Goal: Task Accomplishment & Management: Manage account settings

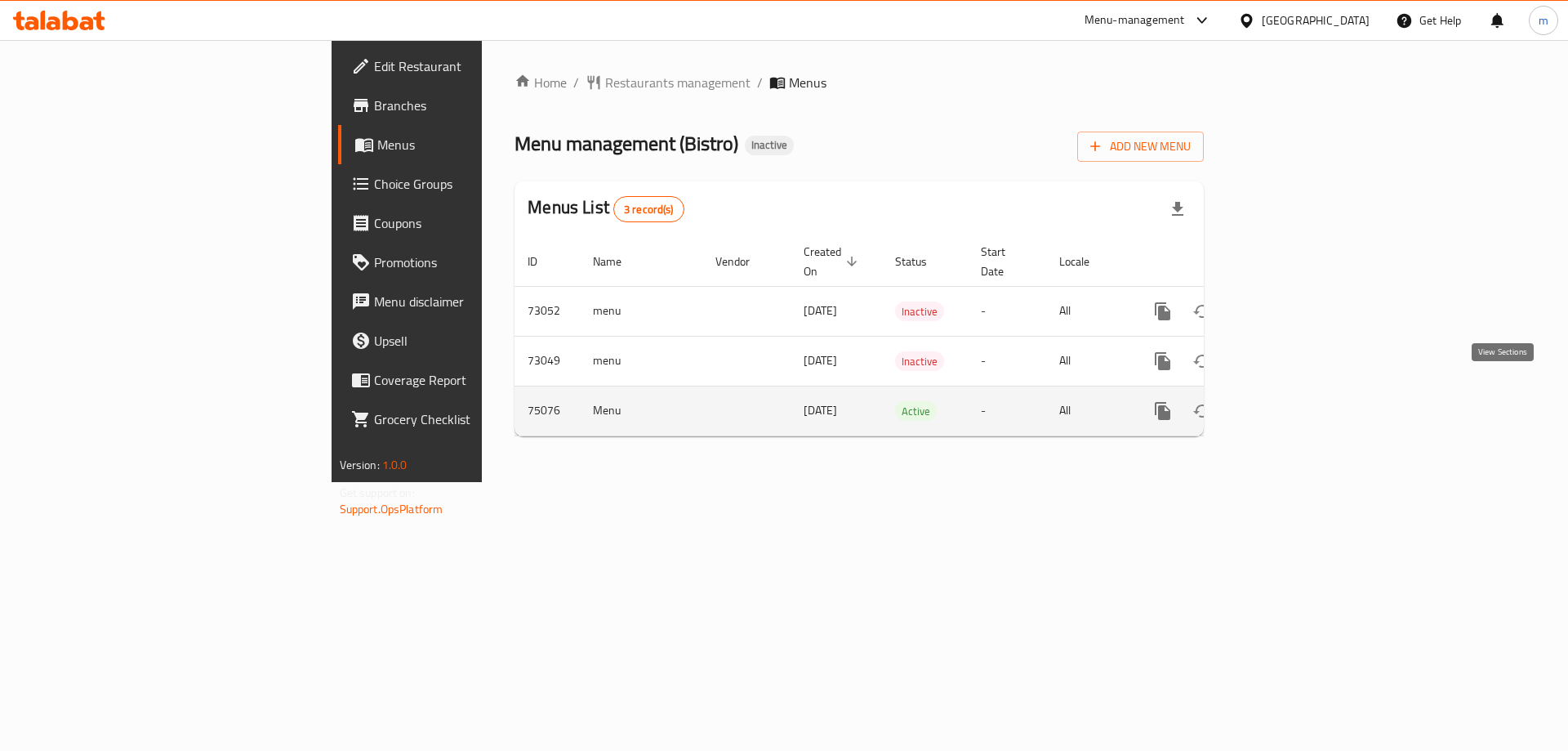
click at [1290, 401] on icon "enhanced table" at bounding box center [1280, 411] width 20 height 20
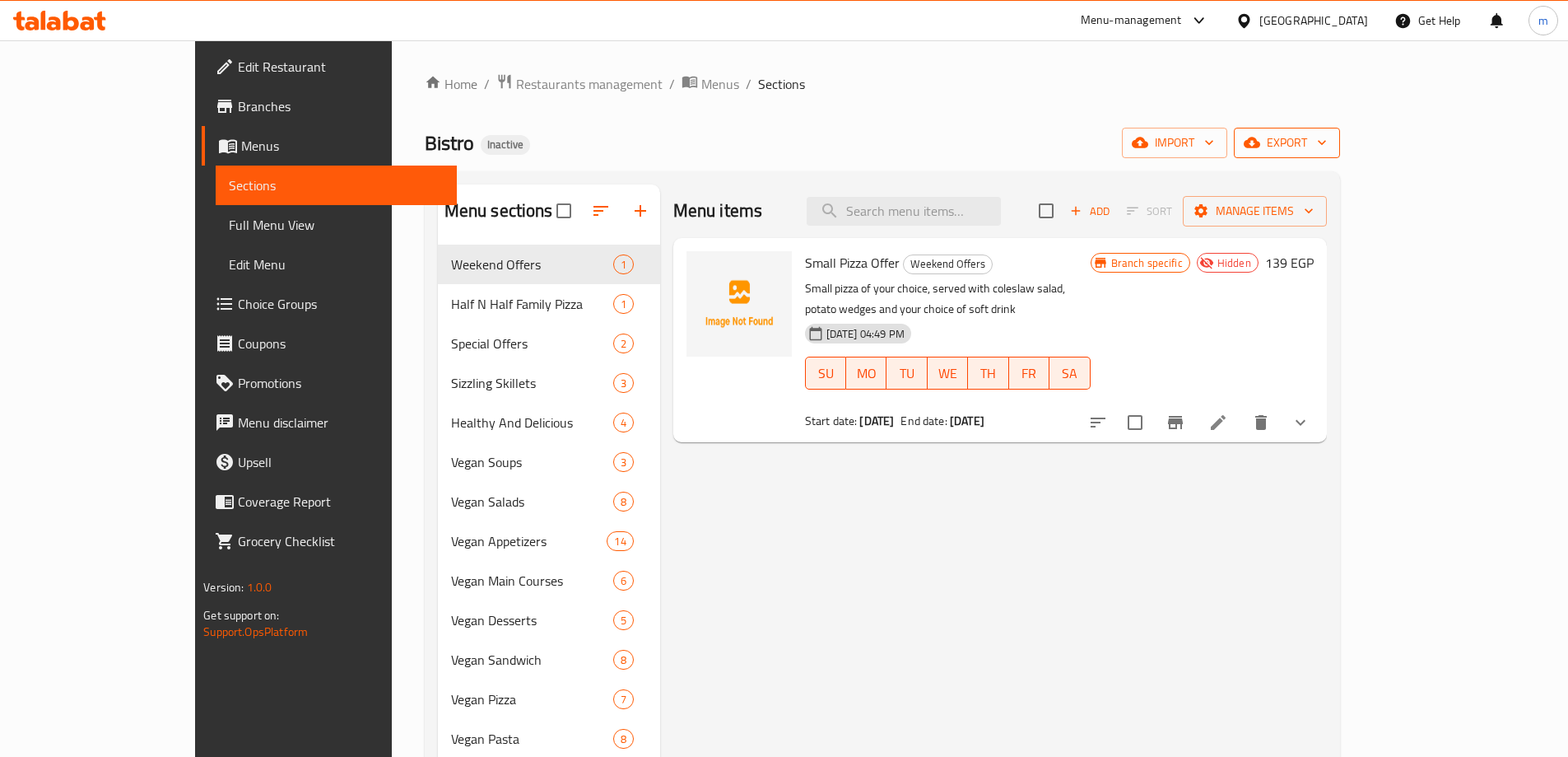
click at [1327, 139] on span "export" at bounding box center [1286, 143] width 80 height 21
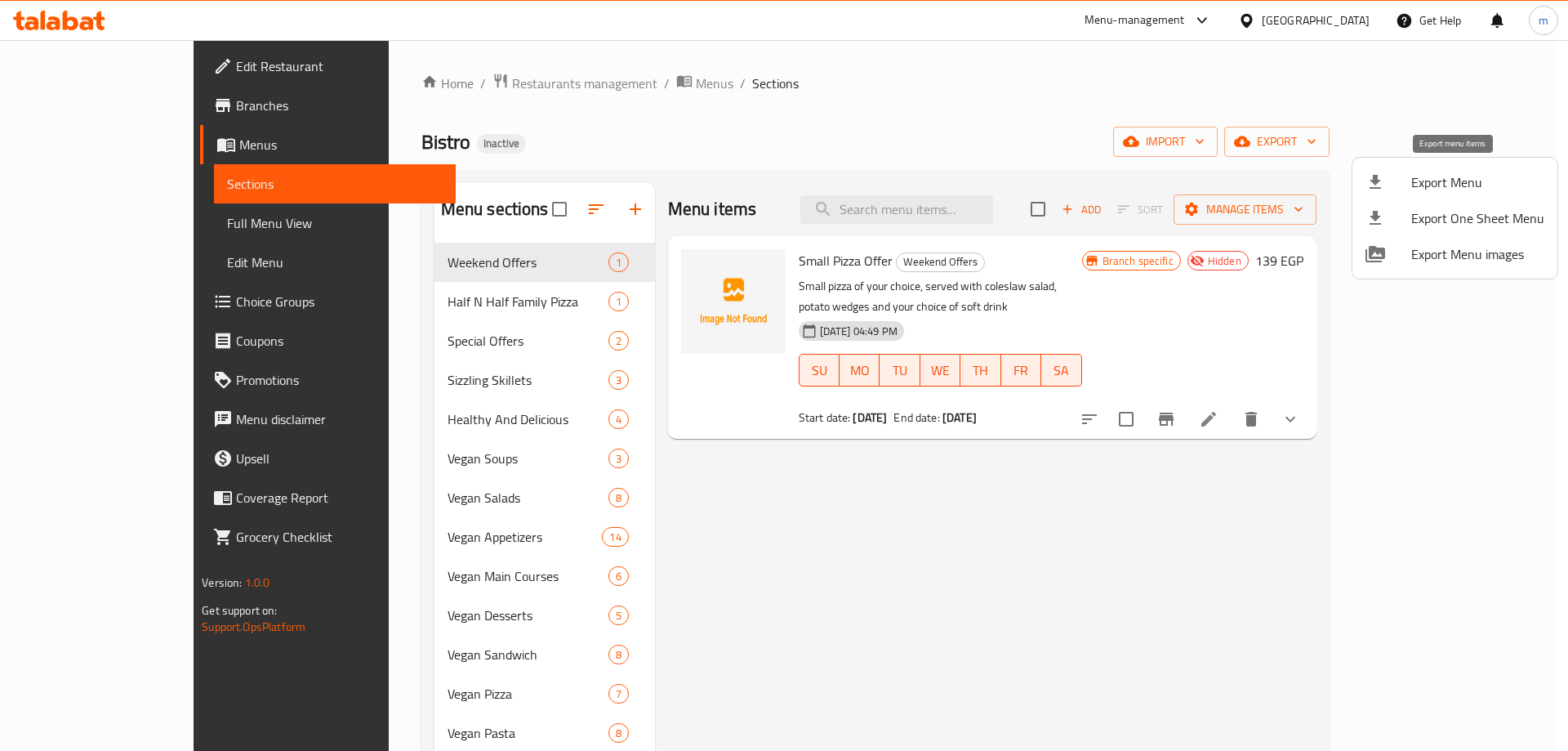
click at [1398, 180] on div at bounding box center [1388, 182] width 46 height 20
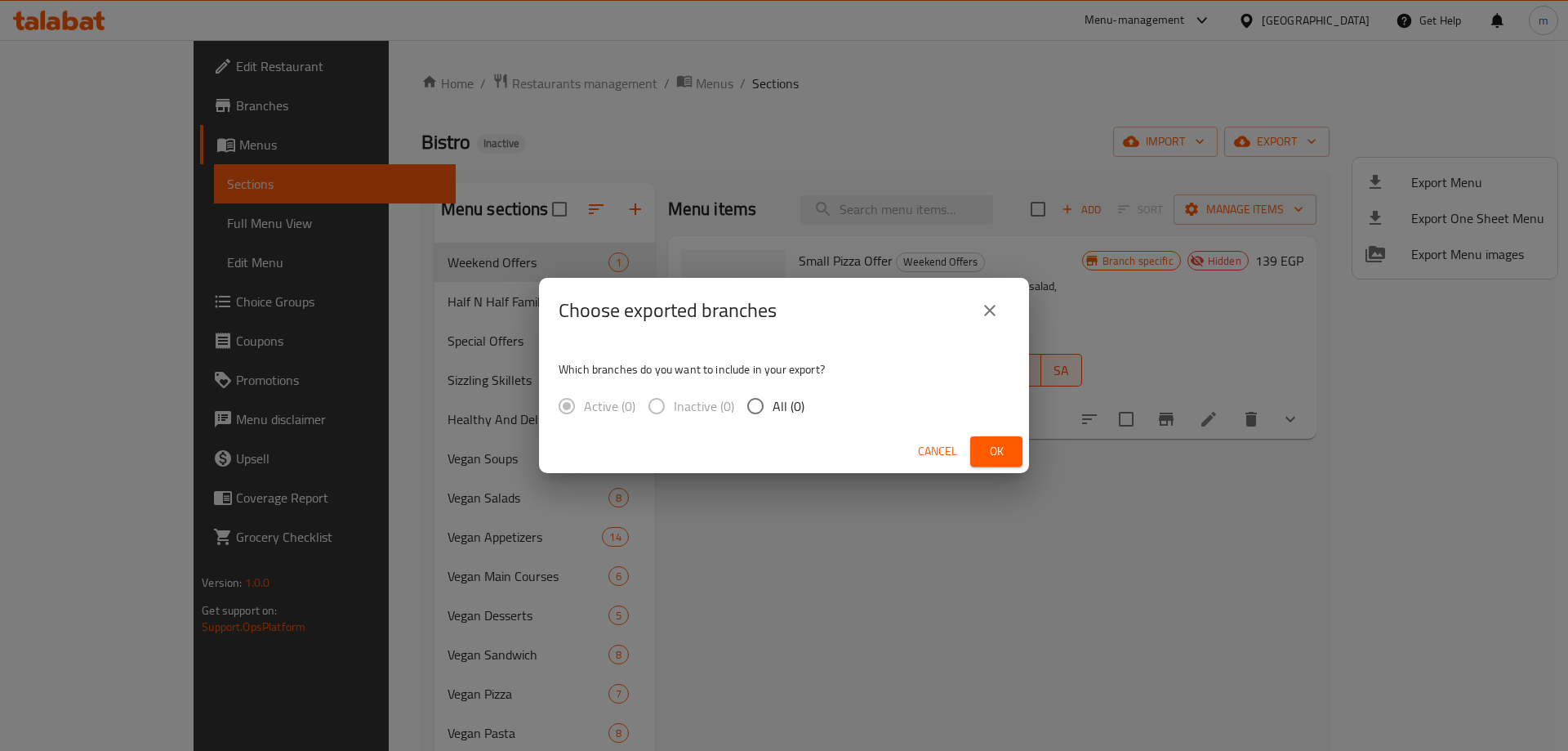
click at [751, 399] on input "All (0)" at bounding box center [755, 406] width 34 height 34
radio input "true"
click at [984, 445] on span "Ok" at bounding box center [996, 451] width 26 height 21
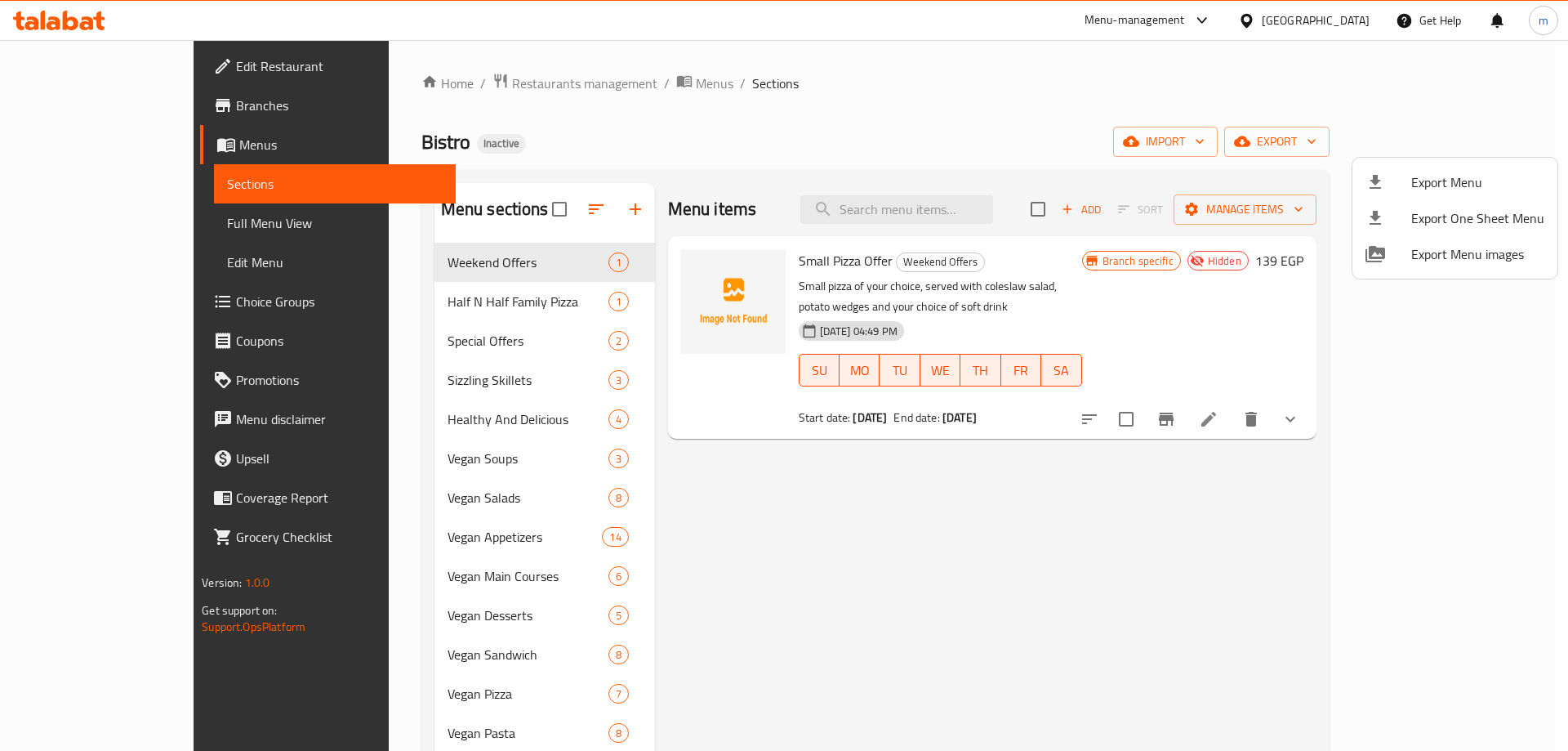
click at [88, 106] on div at bounding box center [784, 375] width 1568 height 751
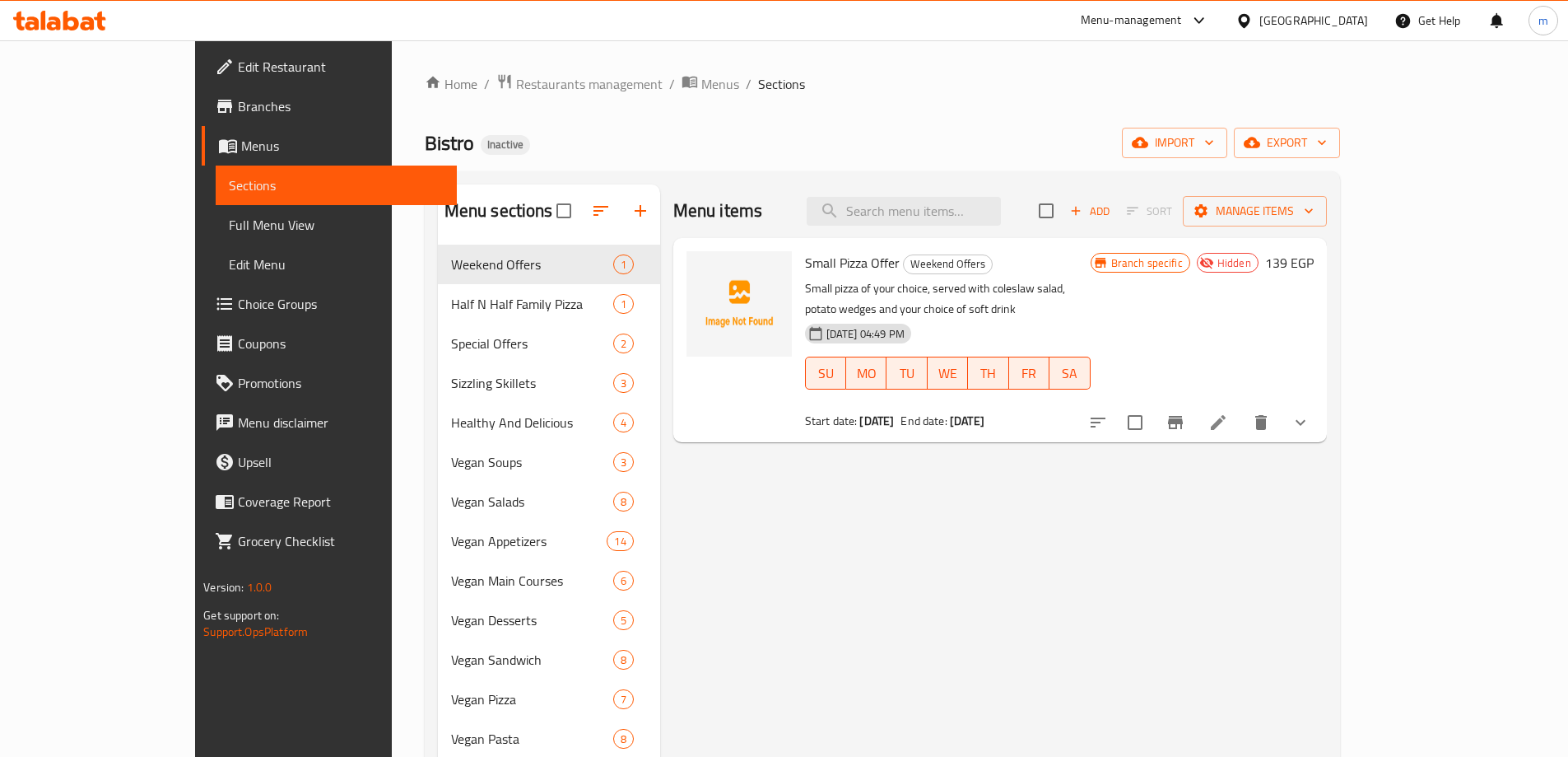
click at [238, 111] on span "Branches" at bounding box center [341, 106] width 206 height 20
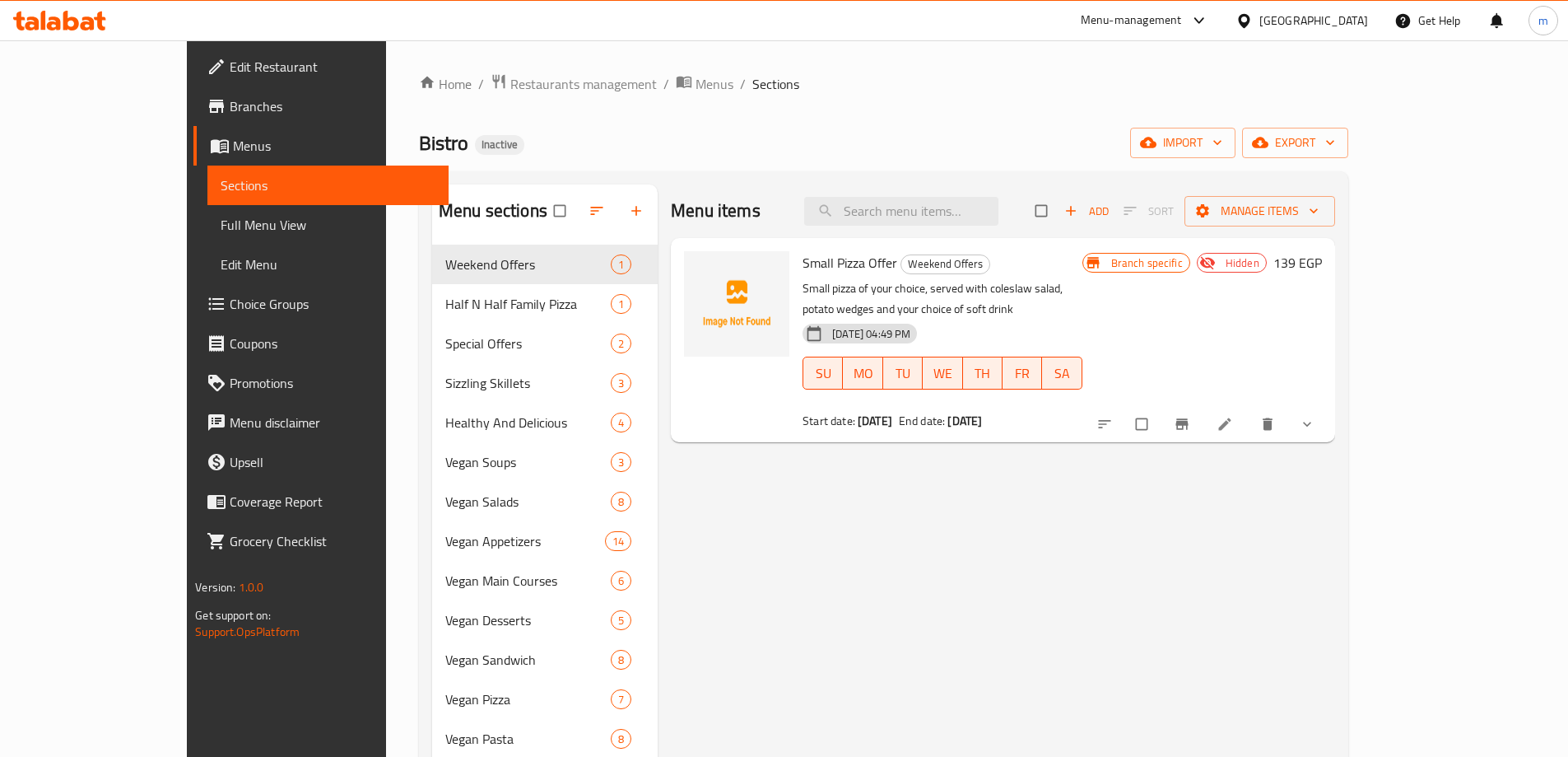
click at [230, 101] on span "Branches" at bounding box center [333, 106] width 206 height 20
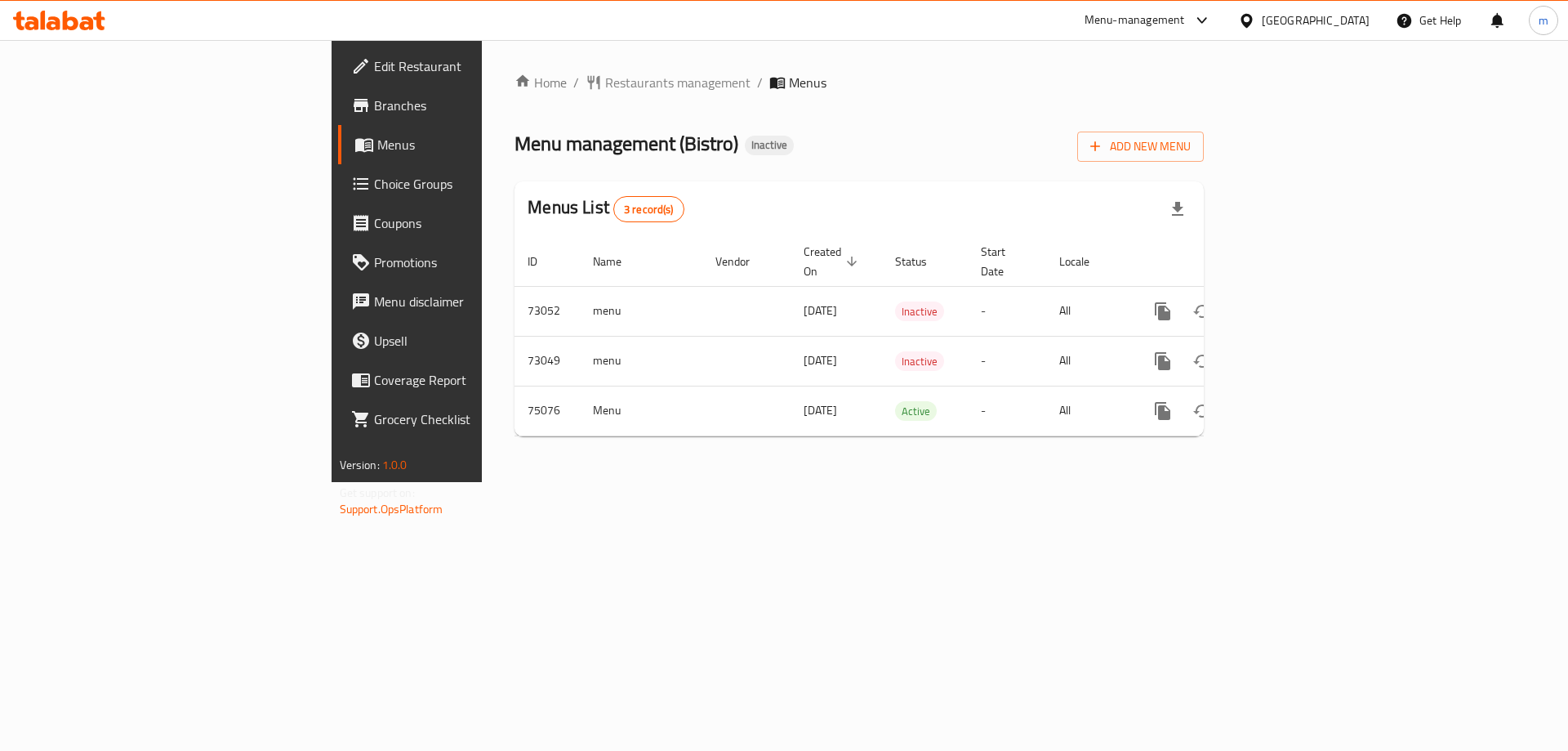
click at [374, 101] on span "Branches" at bounding box center [477, 106] width 206 height 20
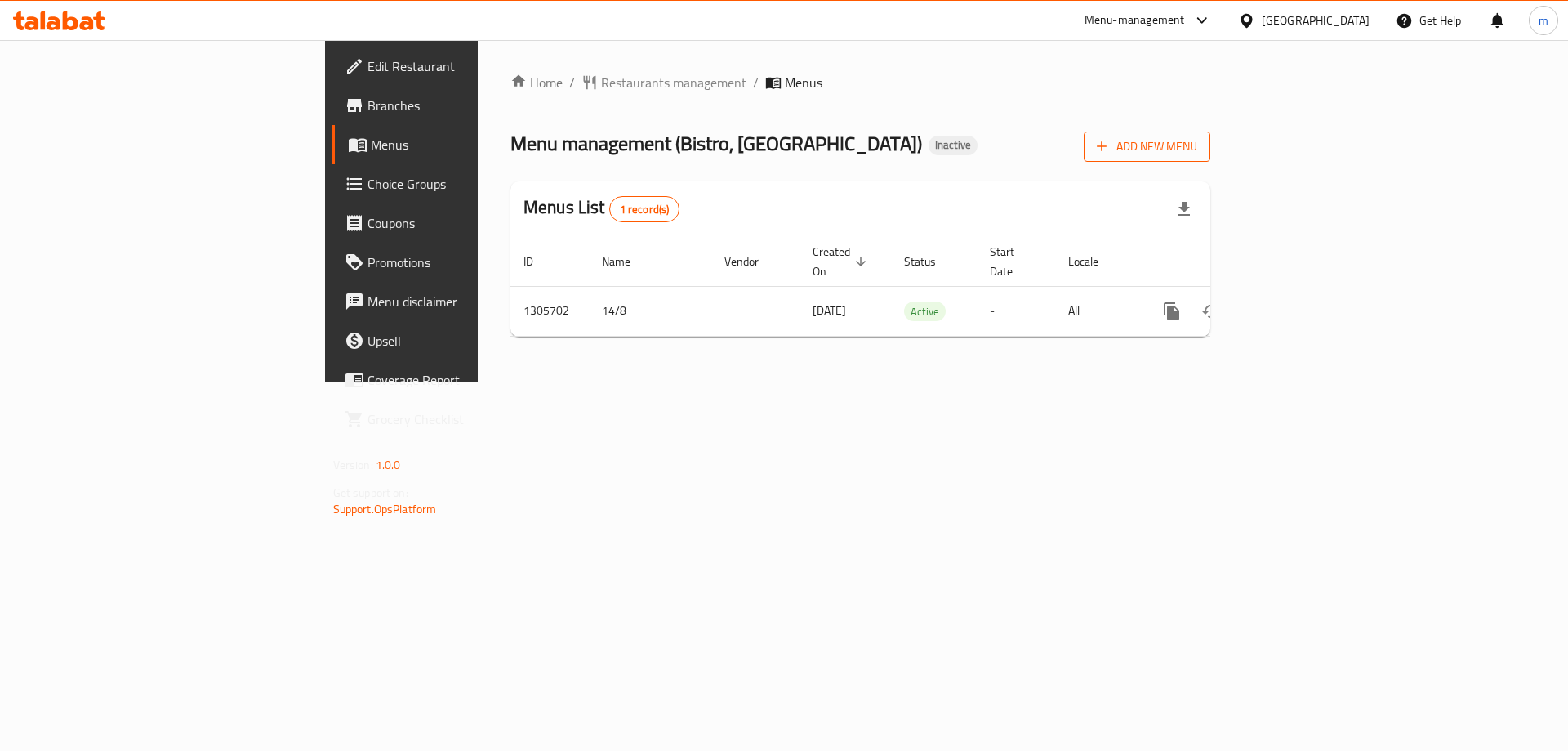
click at [1197, 150] on span "Add New Menu" at bounding box center [1146, 146] width 101 height 21
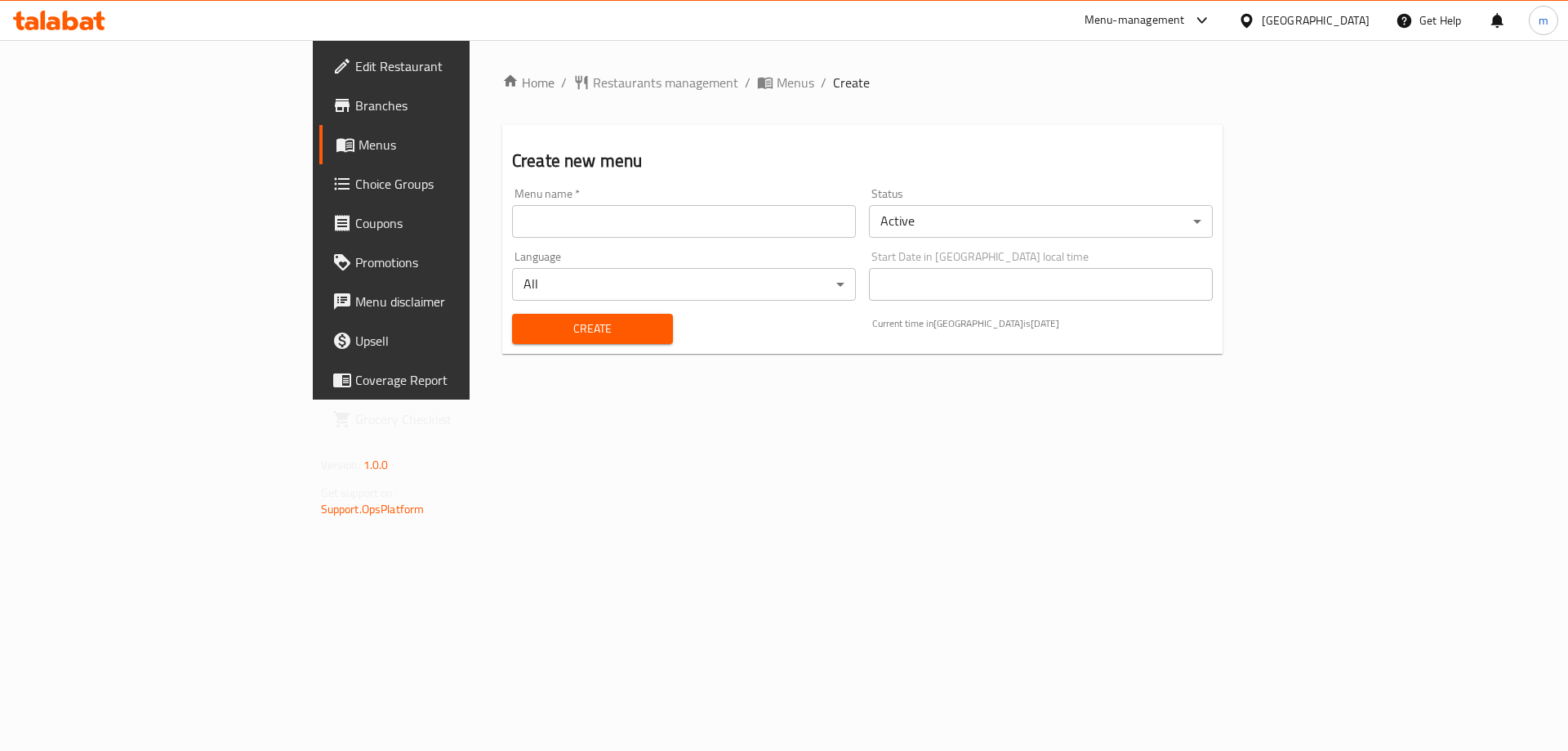
click at [546, 223] on input "text" at bounding box center [683, 221] width 343 height 32
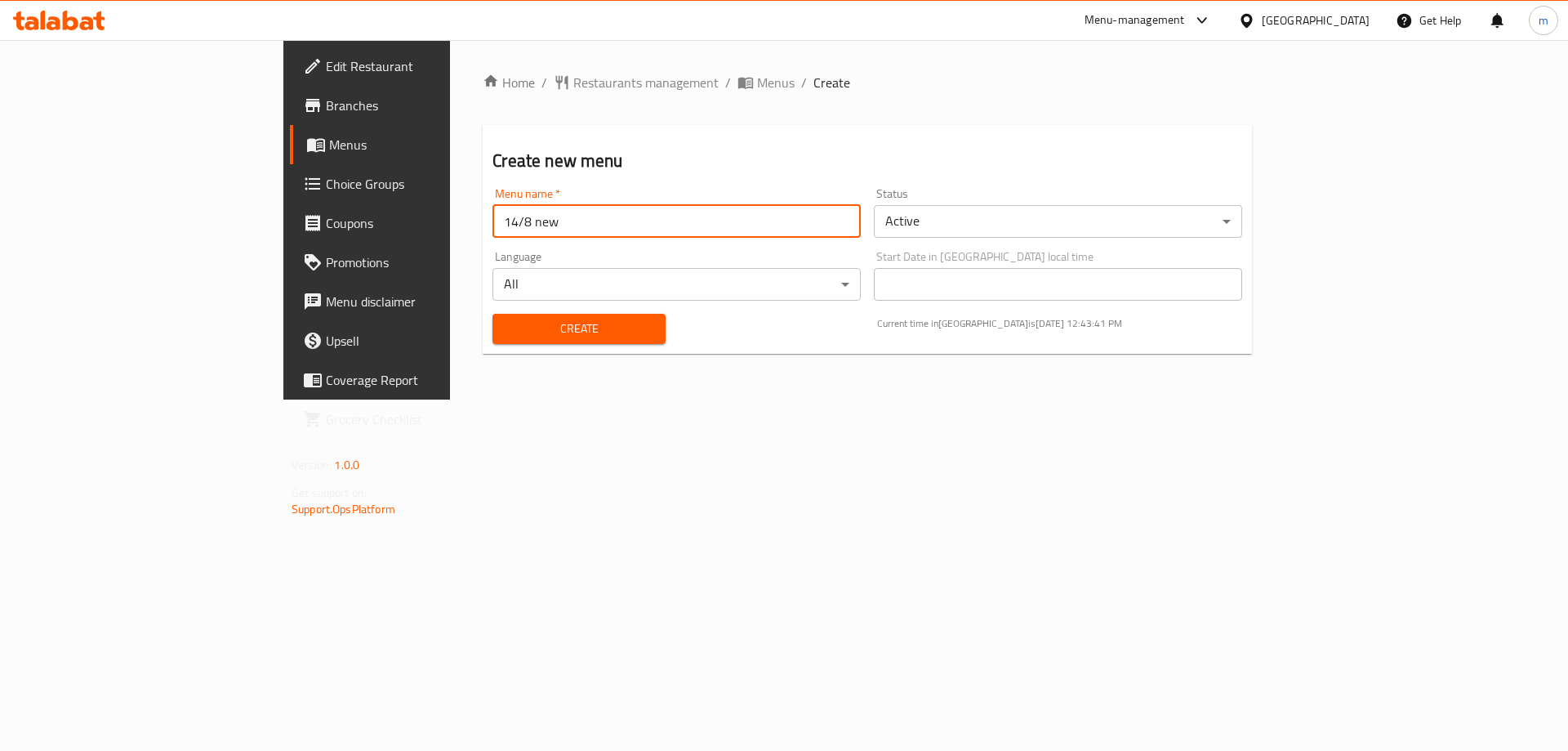
type input "14/8 new"
click at [492, 314] on button "Create" at bounding box center [578, 329] width 172 height 30
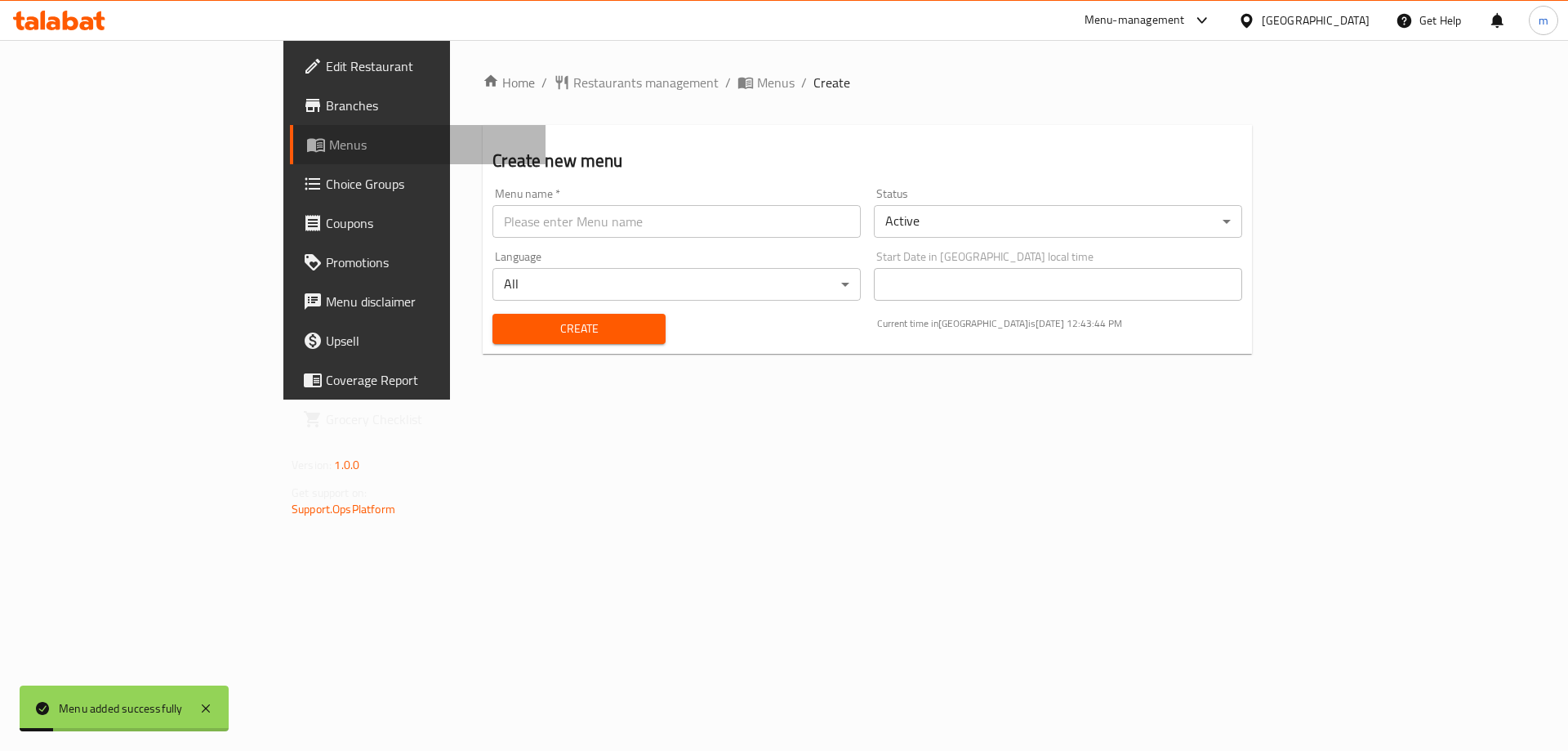
click at [329, 149] on span "Menus" at bounding box center [431, 145] width 204 height 20
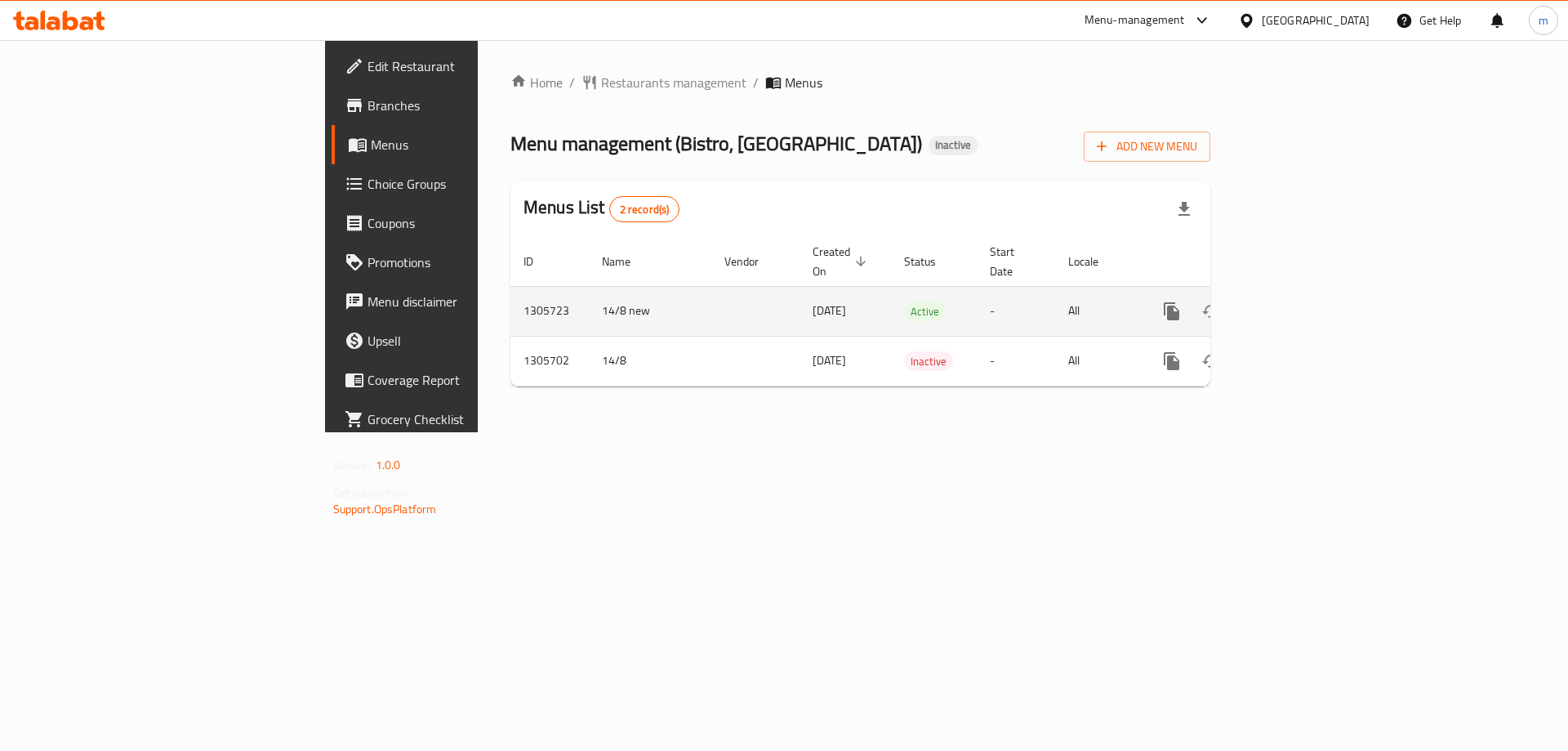
click at [1299, 301] on icon "enhanced table" at bounding box center [1289, 311] width 20 height 20
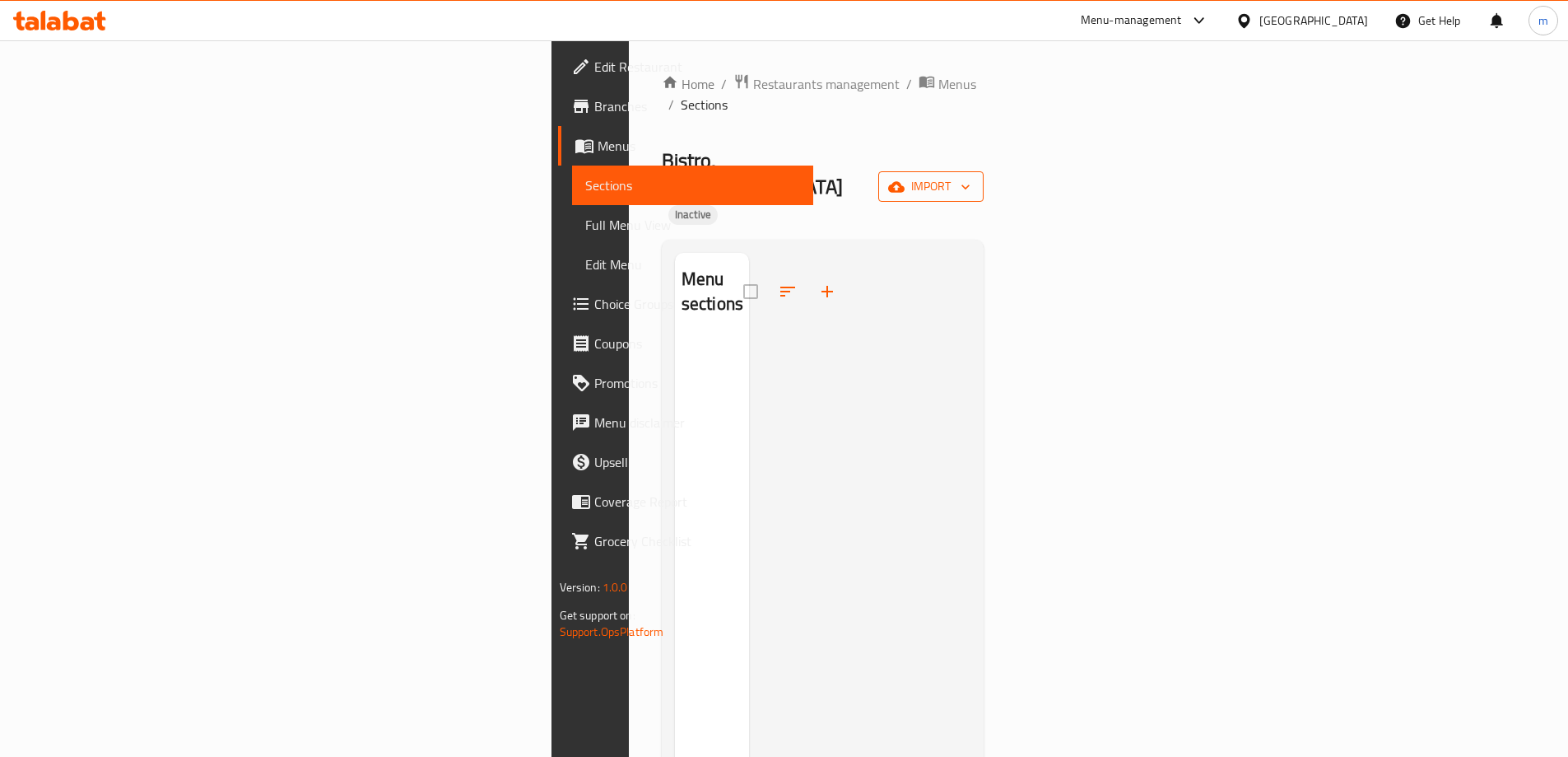
click at [970, 176] on span "import" at bounding box center [931, 186] width 79 height 21
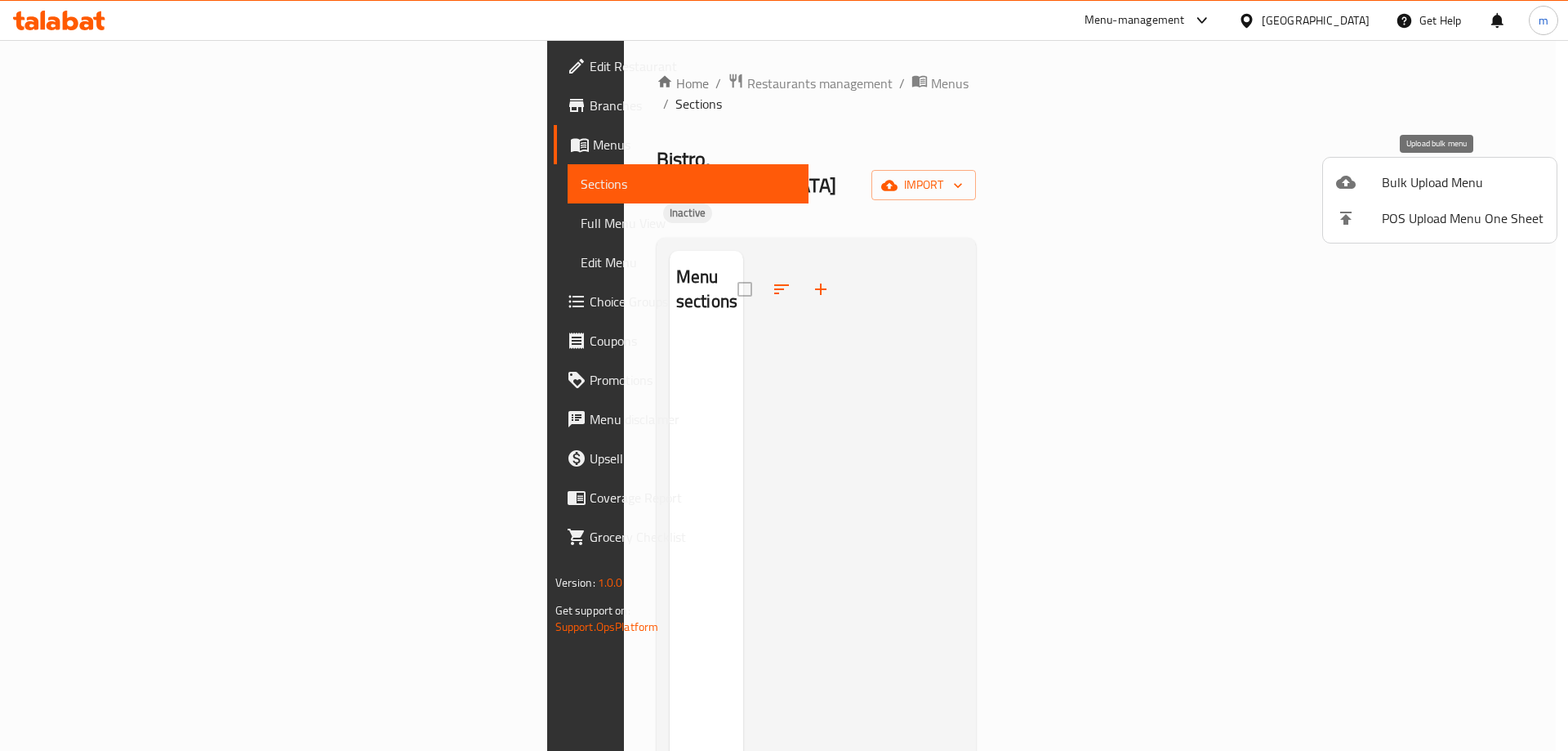
click at [1389, 174] on span "Bulk Upload Menu" at bounding box center [1462, 182] width 161 height 20
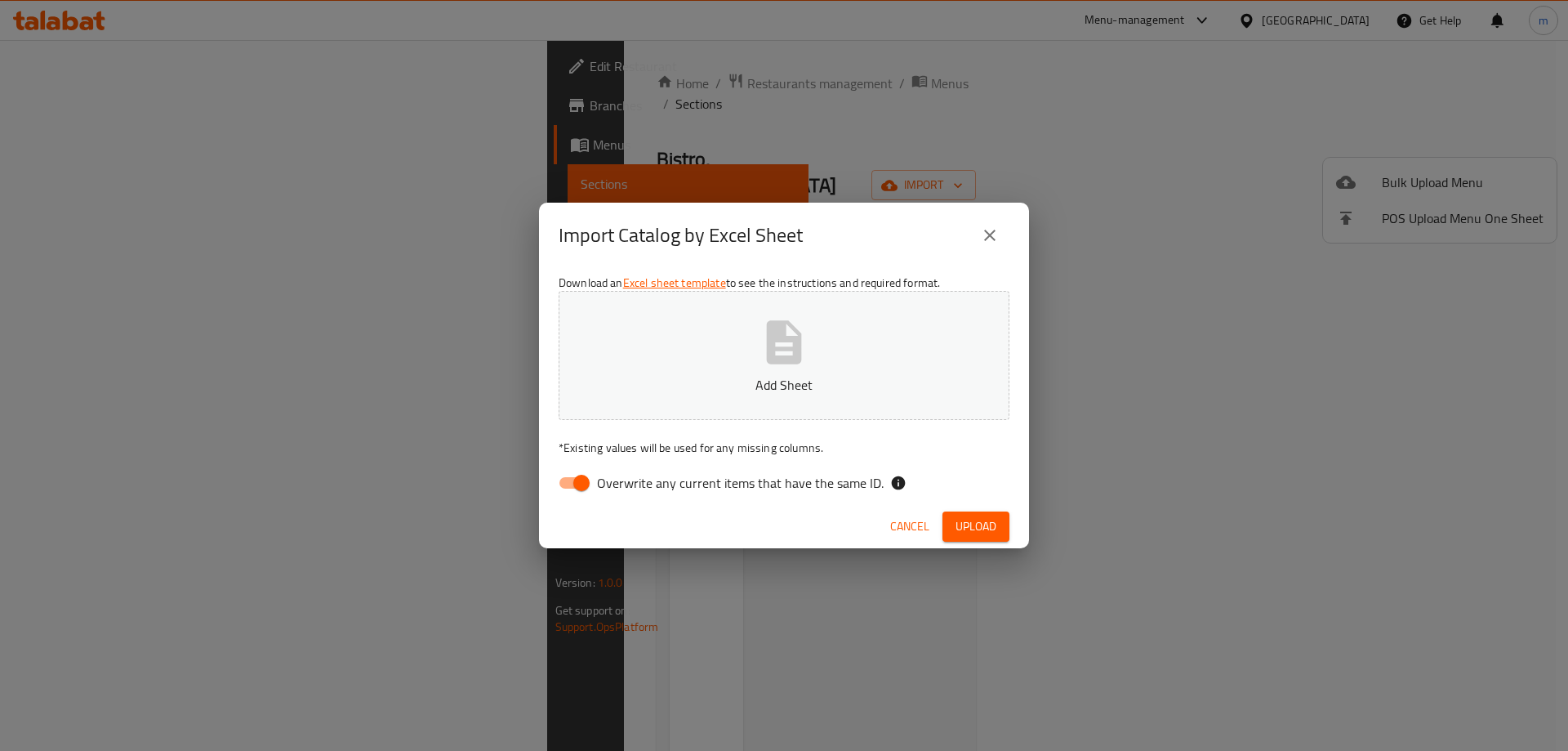
drag, startPoint x: 570, startPoint y: 481, endPoint x: 615, endPoint y: 398, distance: 94.4
click at [569, 482] on input "Overwrite any current items that have the same ID." at bounding box center [581, 482] width 93 height 31
checkbox input "false"
drag, startPoint x: 645, startPoint y: 341, endPoint x: 632, endPoint y: 342, distance: 13.0
click at [643, 340] on button "Add Sheet" at bounding box center [784, 355] width 451 height 129
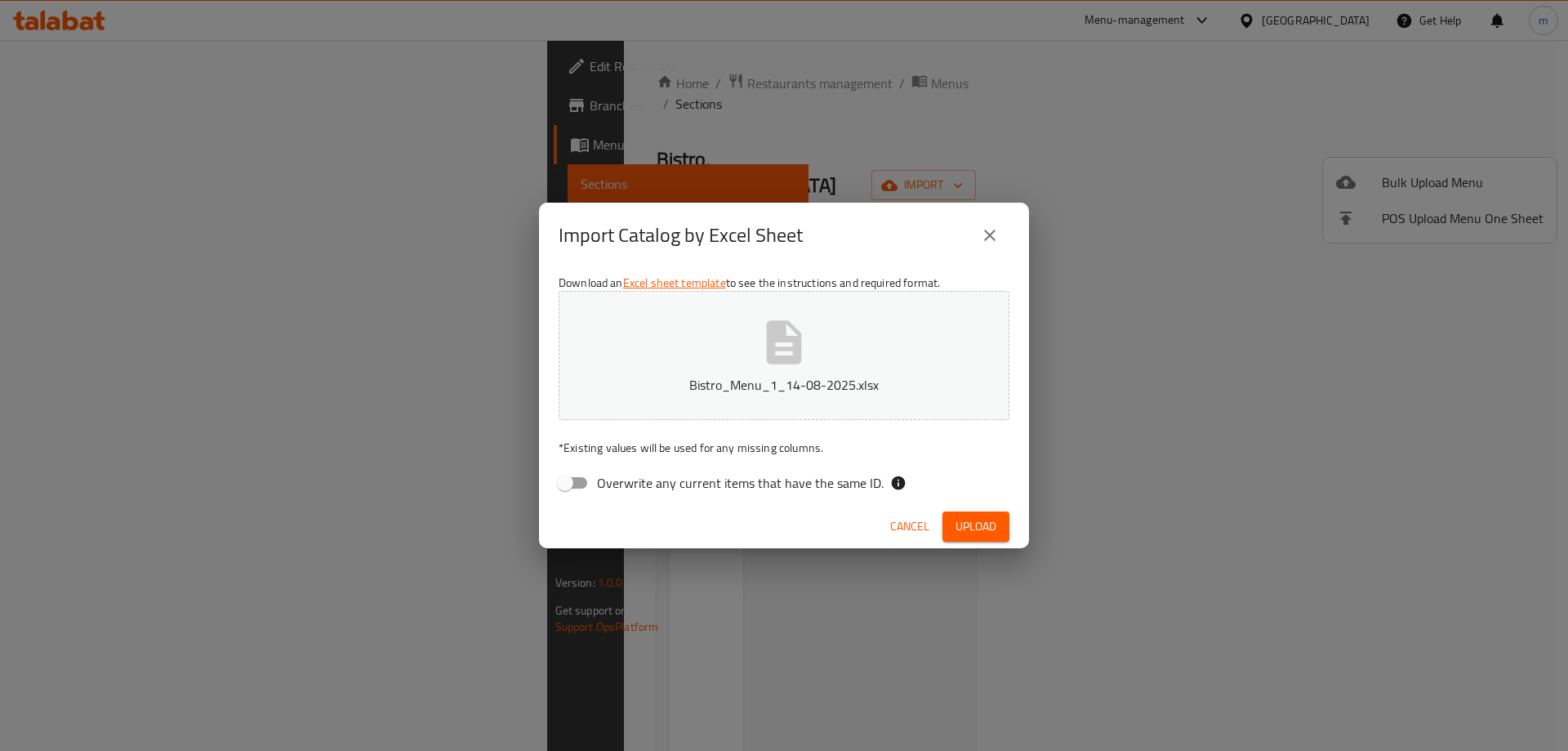
click at [959, 525] on span "Upload" at bounding box center [975, 526] width 41 height 21
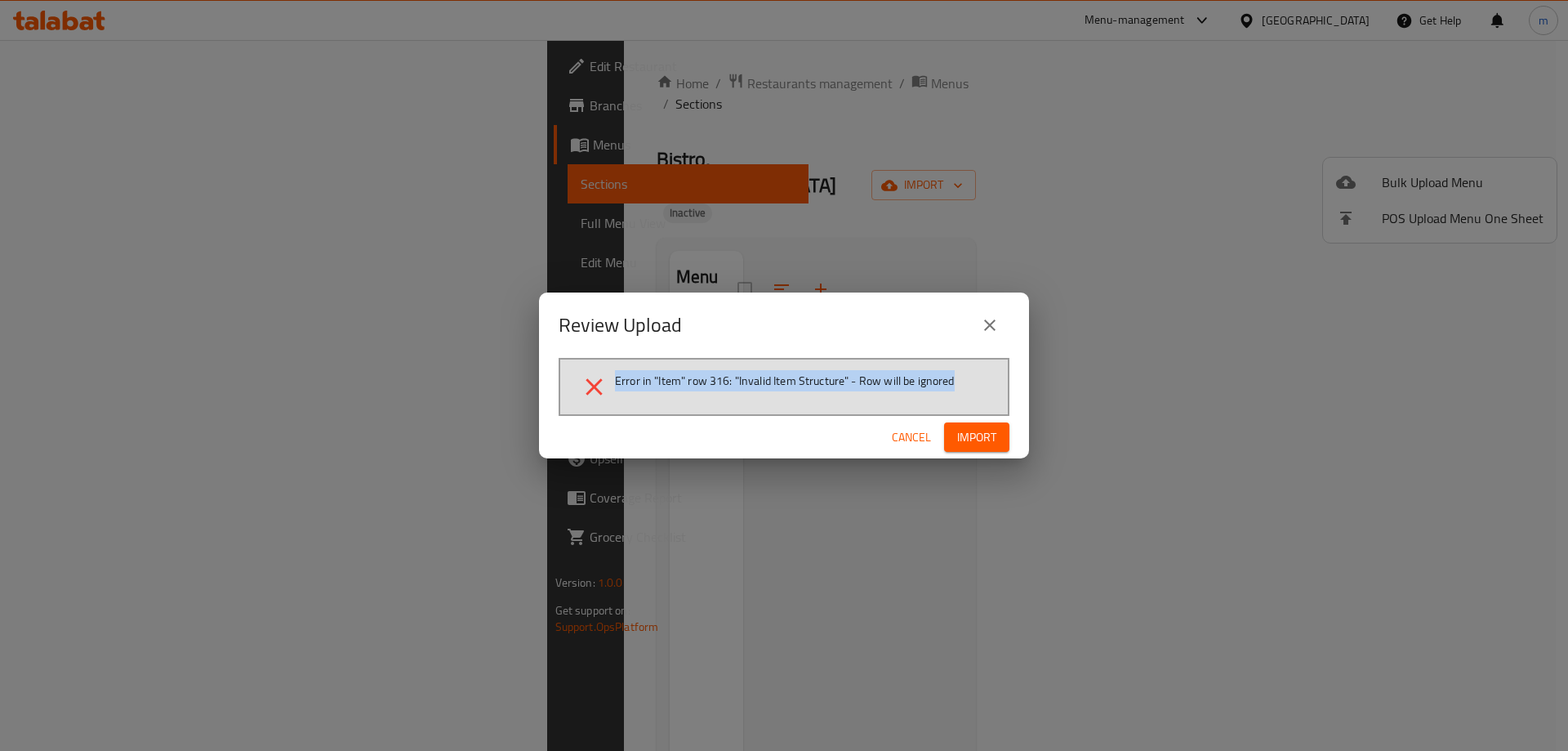
drag, startPoint x: 606, startPoint y: 370, endPoint x: 982, endPoint y: 394, distance: 376.8
click at [982, 394] on div "Error in "Item" row 316: "Invalid Item Structure" - Row will be ignored" at bounding box center [784, 387] width 451 height 58
click at [720, 384] on span "Error in "Item" row 316: "Invalid Item Structure" - Row will be ignored" at bounding box center [785, 381] width 340 height 17
click at [844, 379] on span "Error in "Item" row 316: "Invalid Item Structure" - Row will be ignored" at bounding box center [785, 381] width 340 height 17
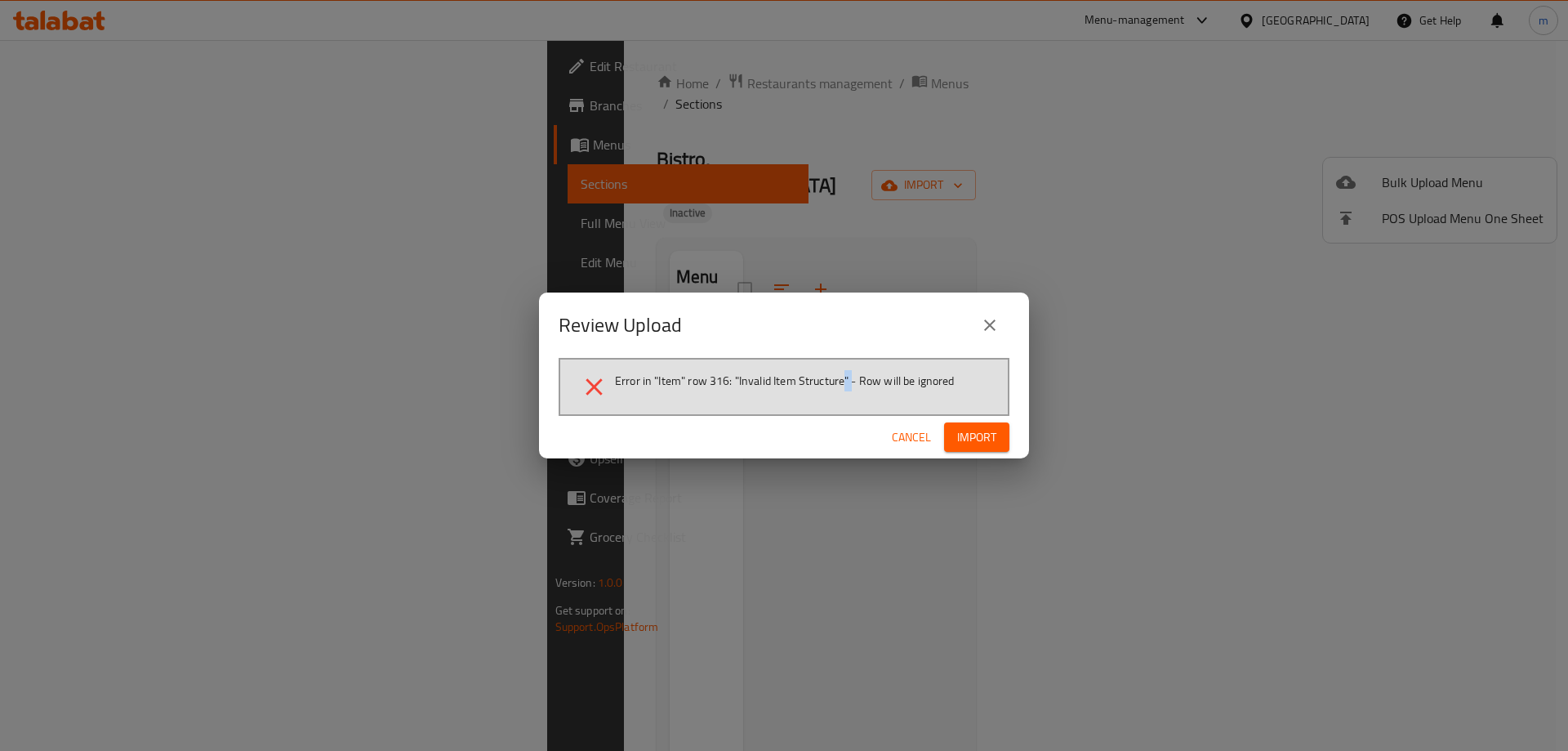
click at [844, 379] on span "Error in "Item" row 316: "Invalid Item Structure" - Row will be ignored" at bounding box center [785, 381] width 340 height 17
click at [922, 433] on span "Cancel" at bounding box center [911, 437] width 39 height 21
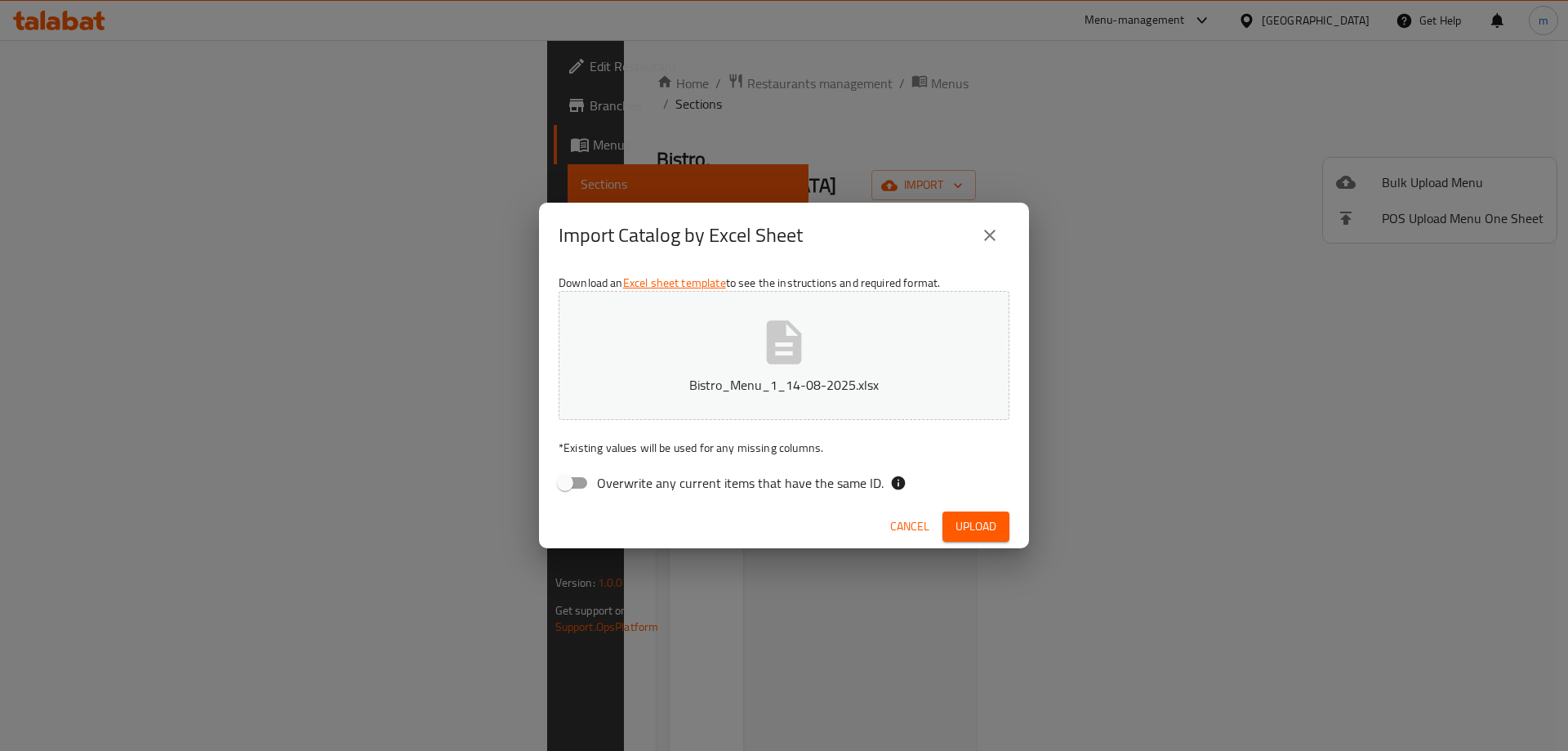
click at [988, 220] on button "close" at bounding box center [989, 235] width 39 height 39
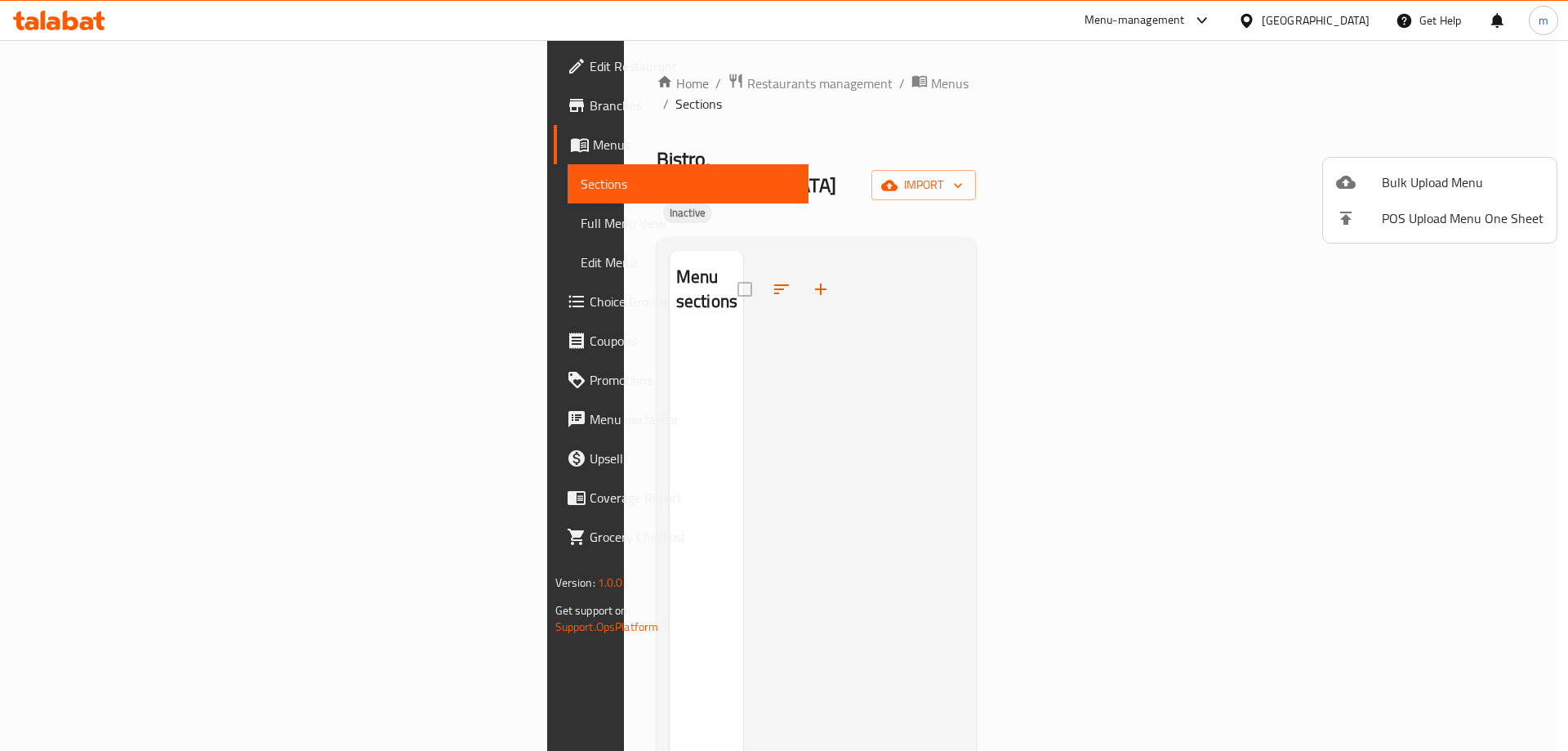
click at [91, 102] on div at bounding box center [784, 375] width 1568 height 751
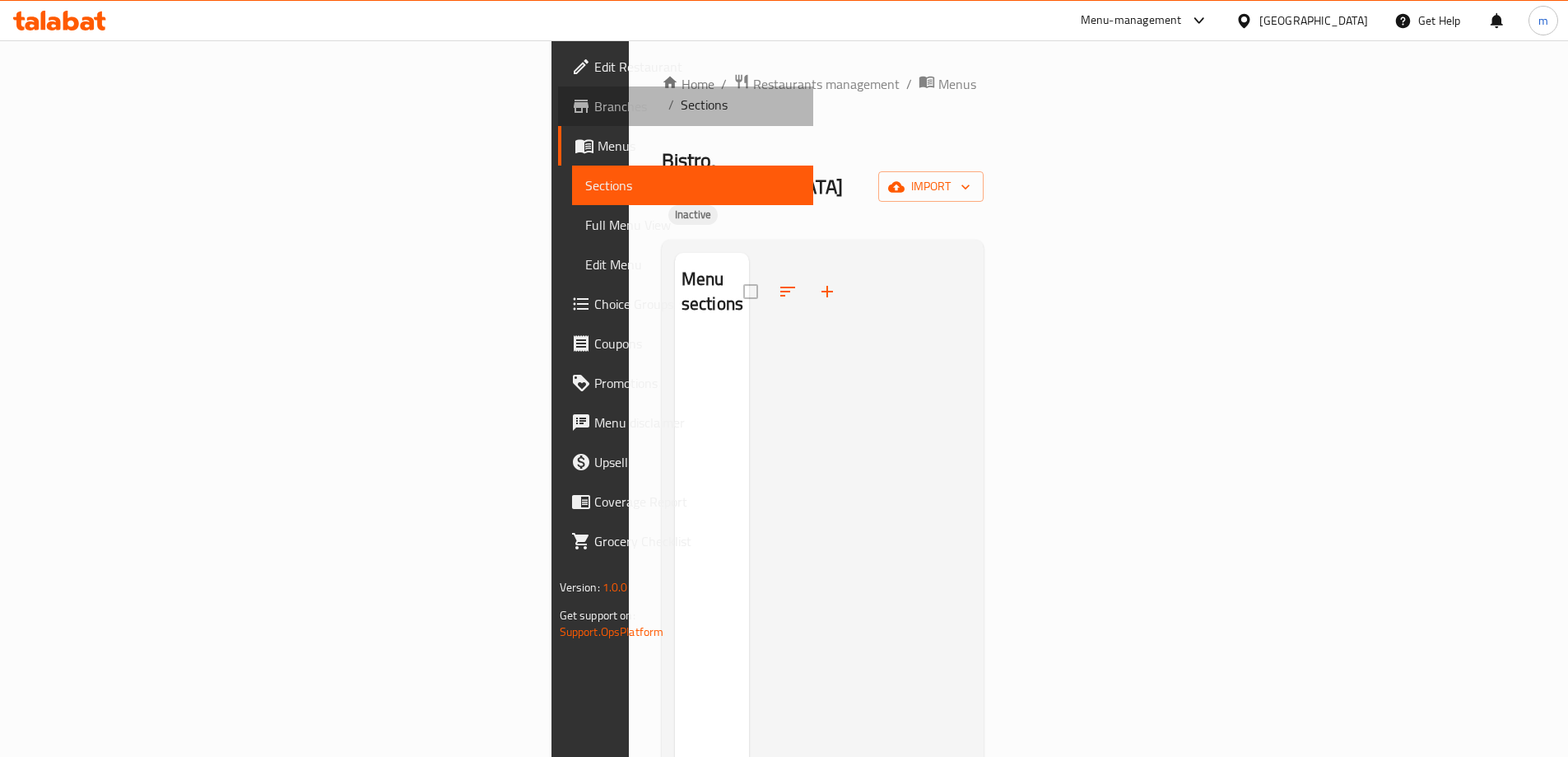
click at [594, 103] on span "Branches" at bounding box center [697, 106] width 206 height 20
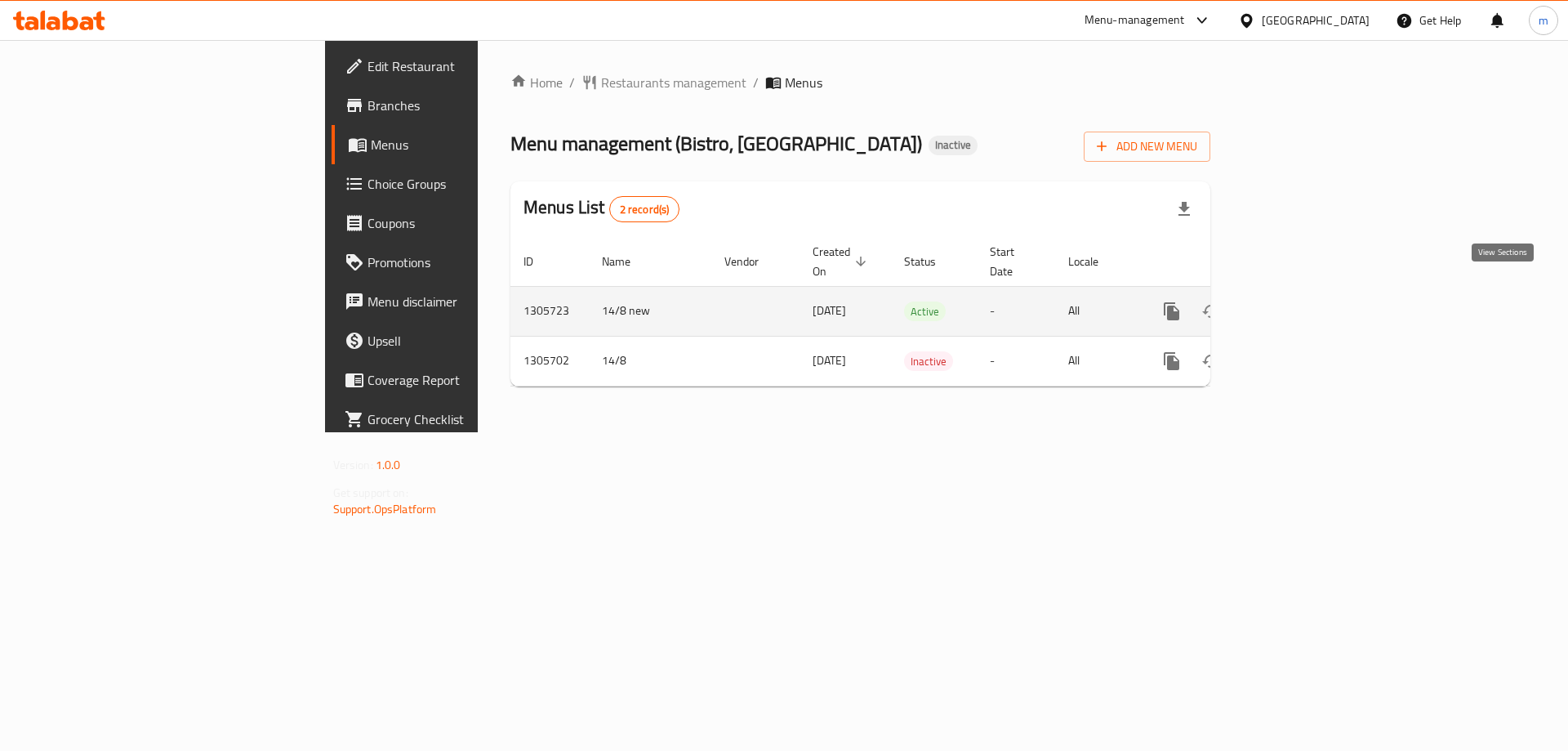
click at [1299, 301] on icon "enhanced table" at bounding box center [1289, 311] width 20 height 20
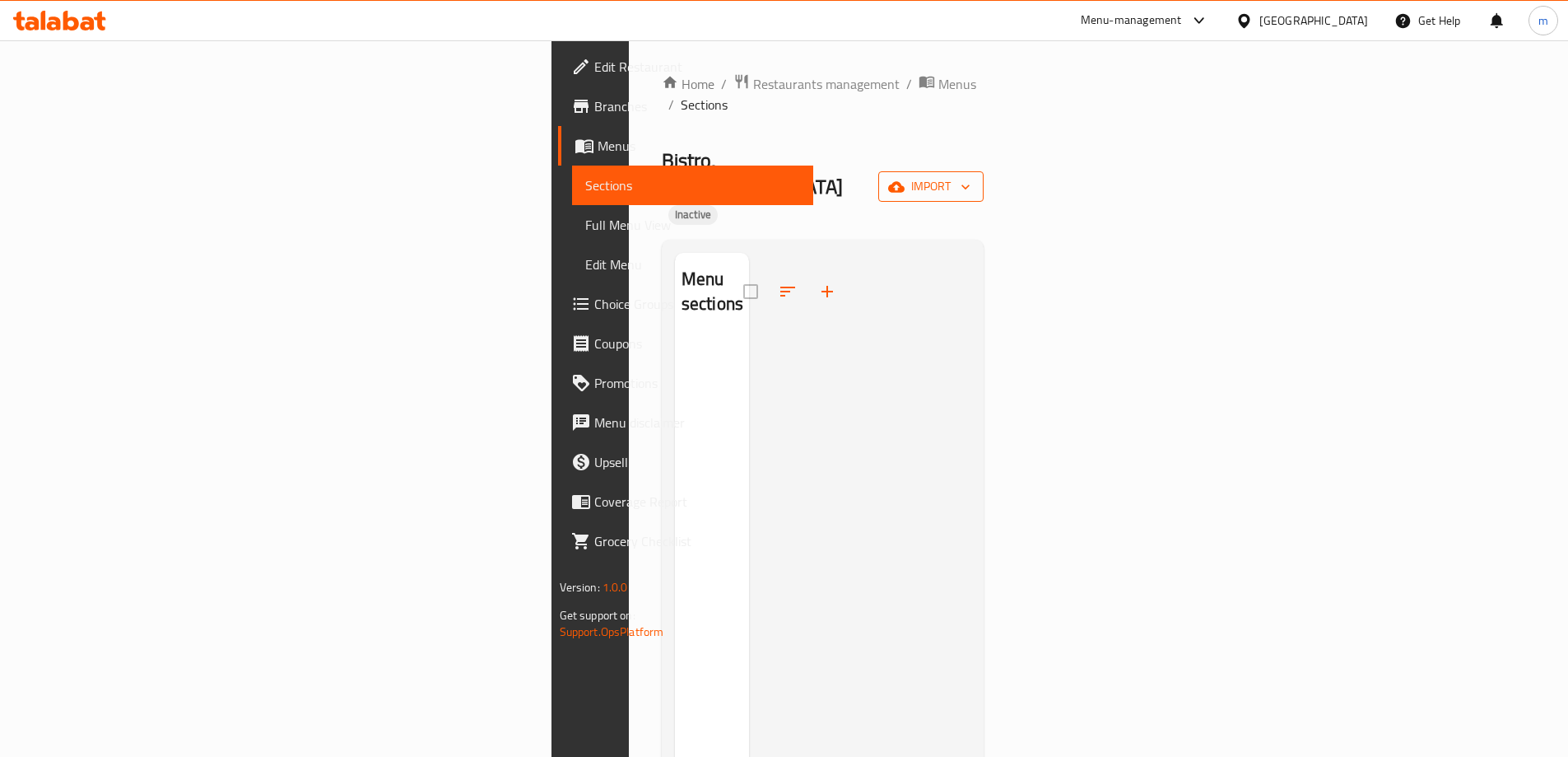
click at [984, 171] on button "import" at bounding box center [931, 186] width 106 height 30
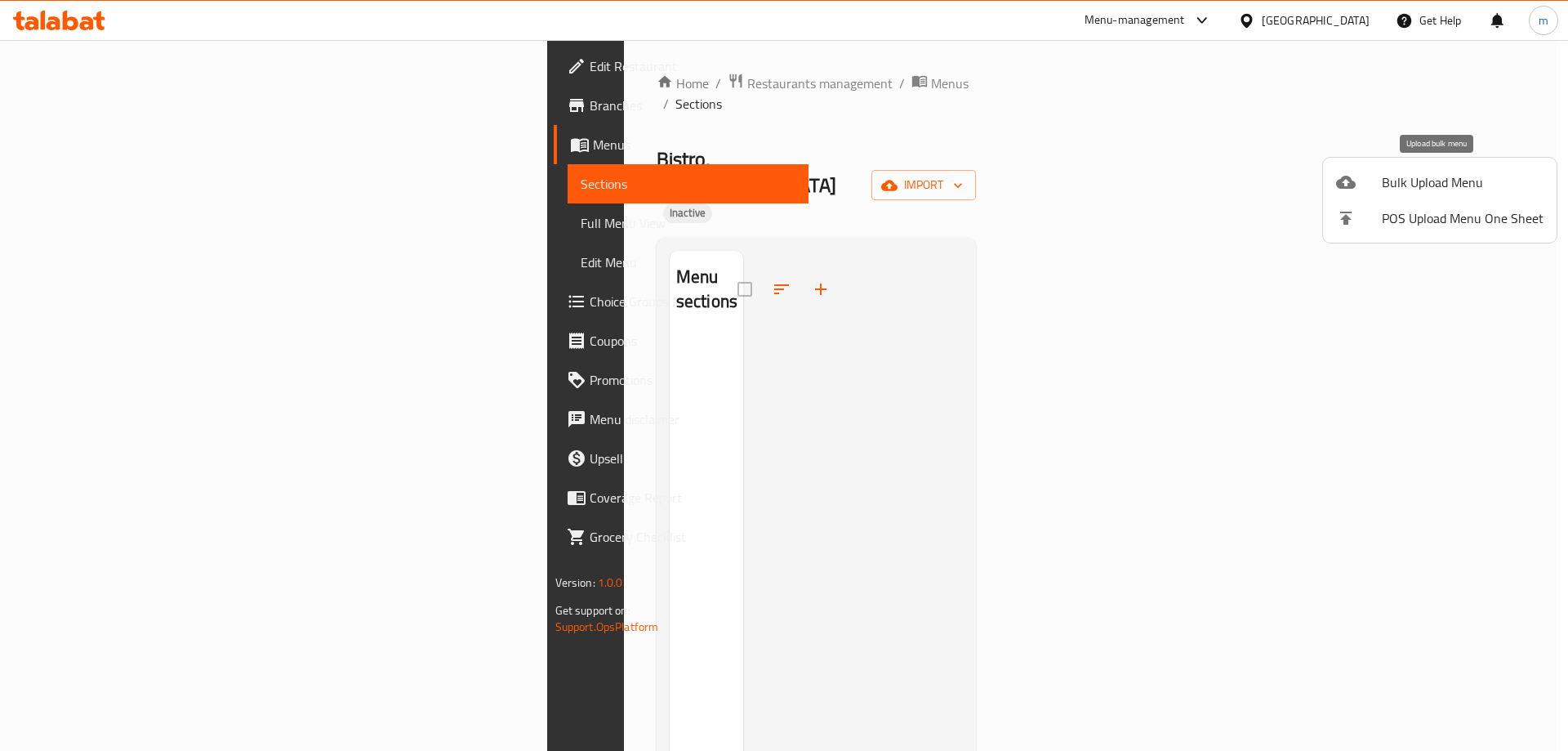
click at [1354, 168] on li "Bulk Upload Menu" at bounding box center [1439, 181] width 234 height 36
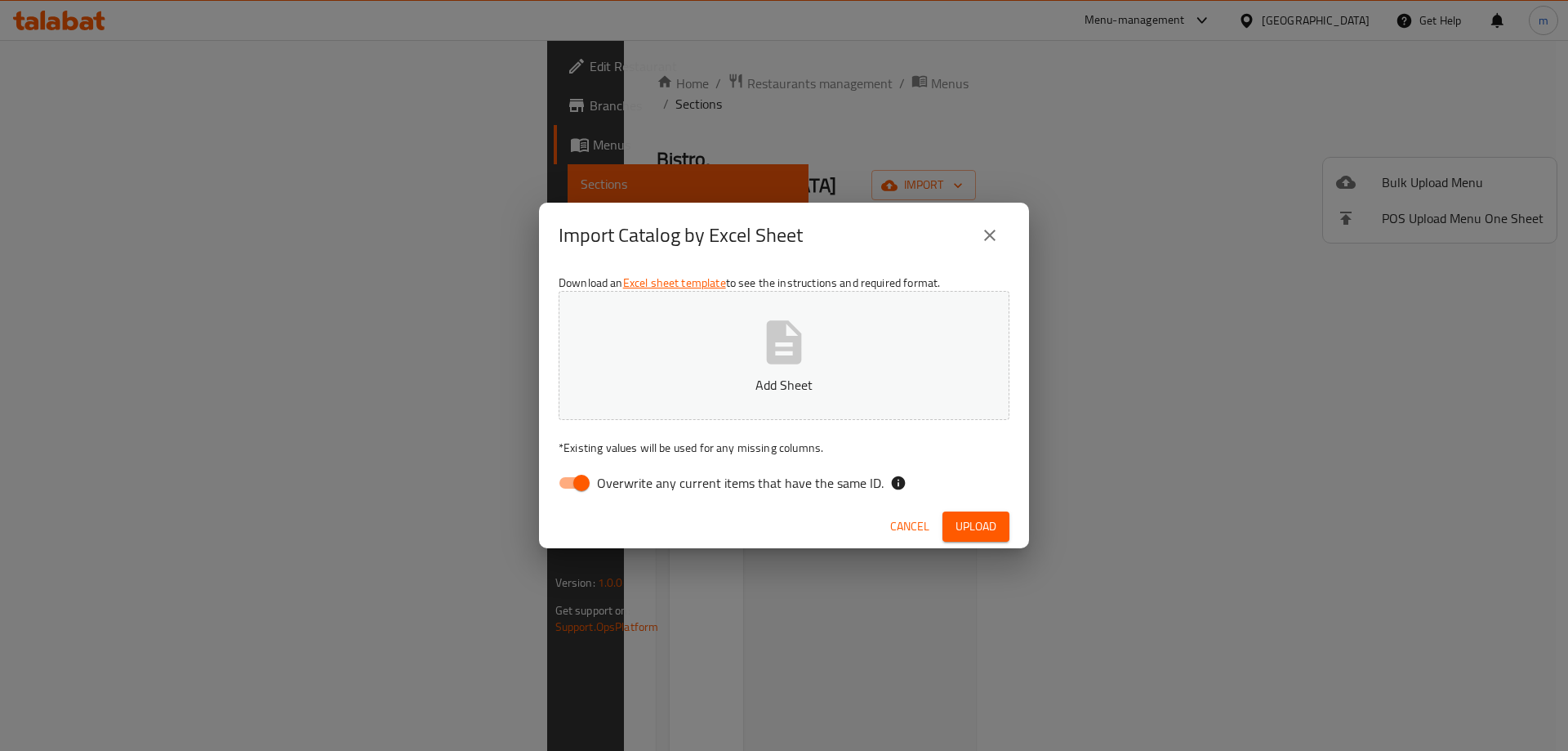
click at [586, 492] on input "Overwrite any current items that have the same ID." at bounding box center [581, 482] width 93 height 31
checkbox input "false"
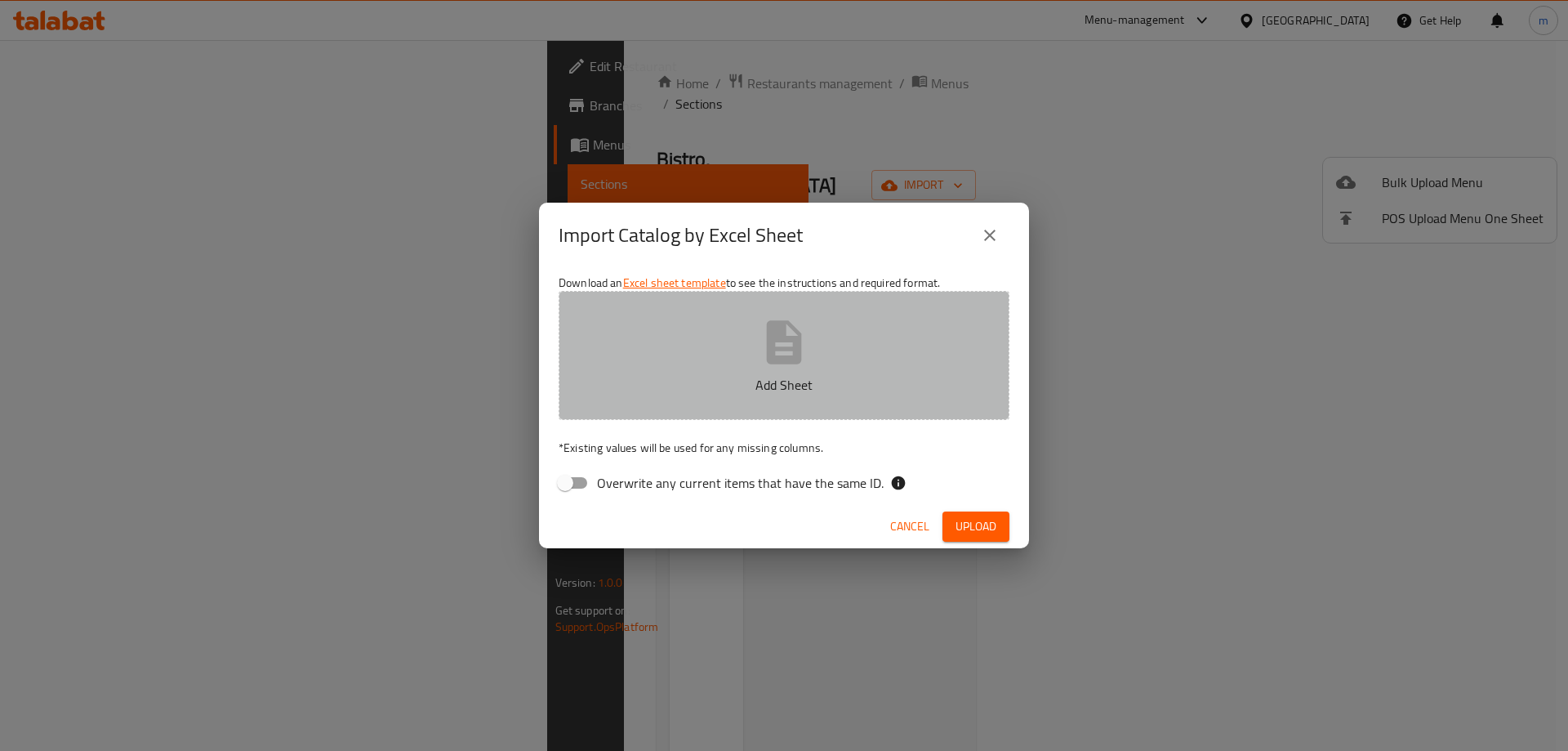
click at [674, 348] on button "Add Sheet" at bounding box center [784, 355] width 451 height 129
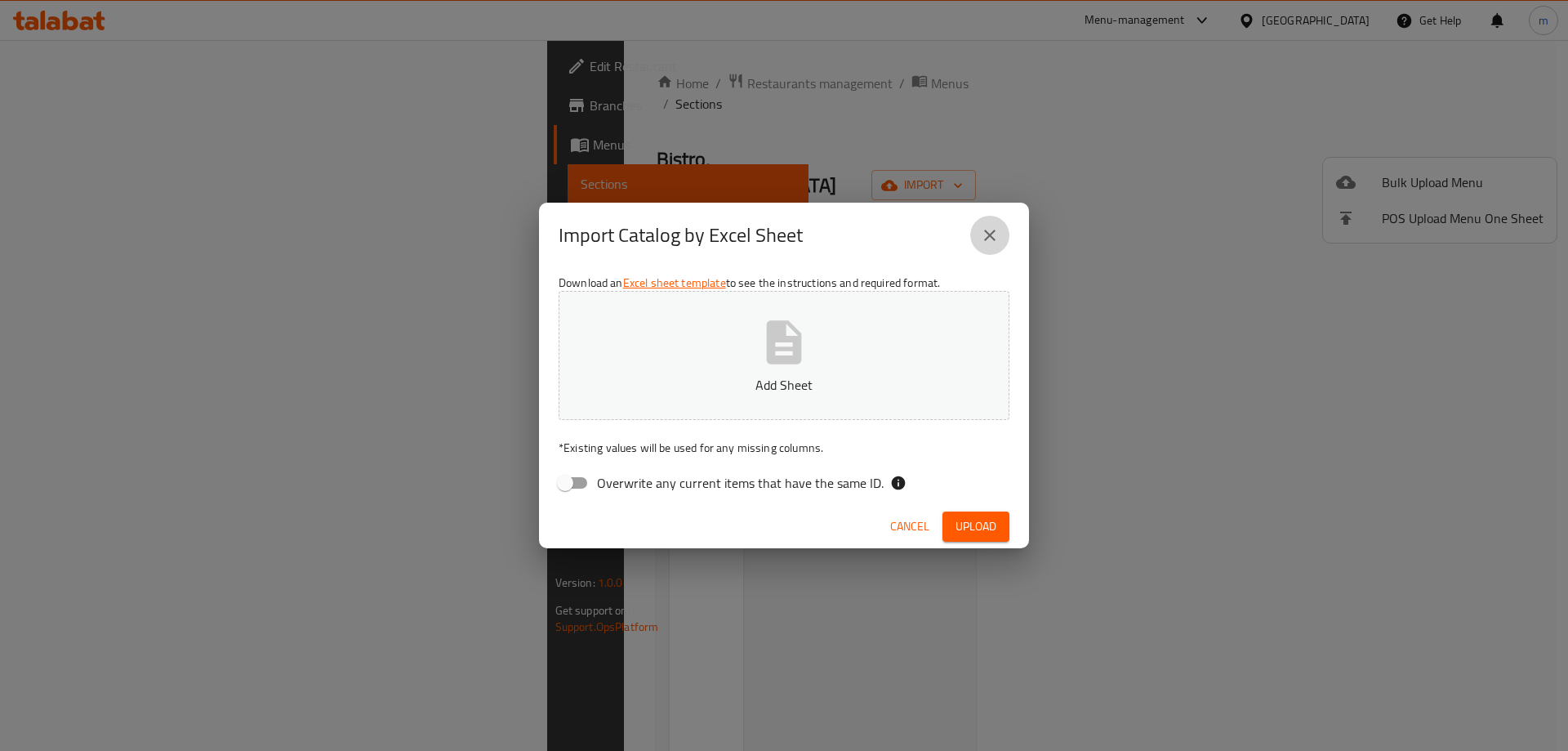
click at [983, 235] on icon "close" at bounding box center [990, 235] width 20 height 20
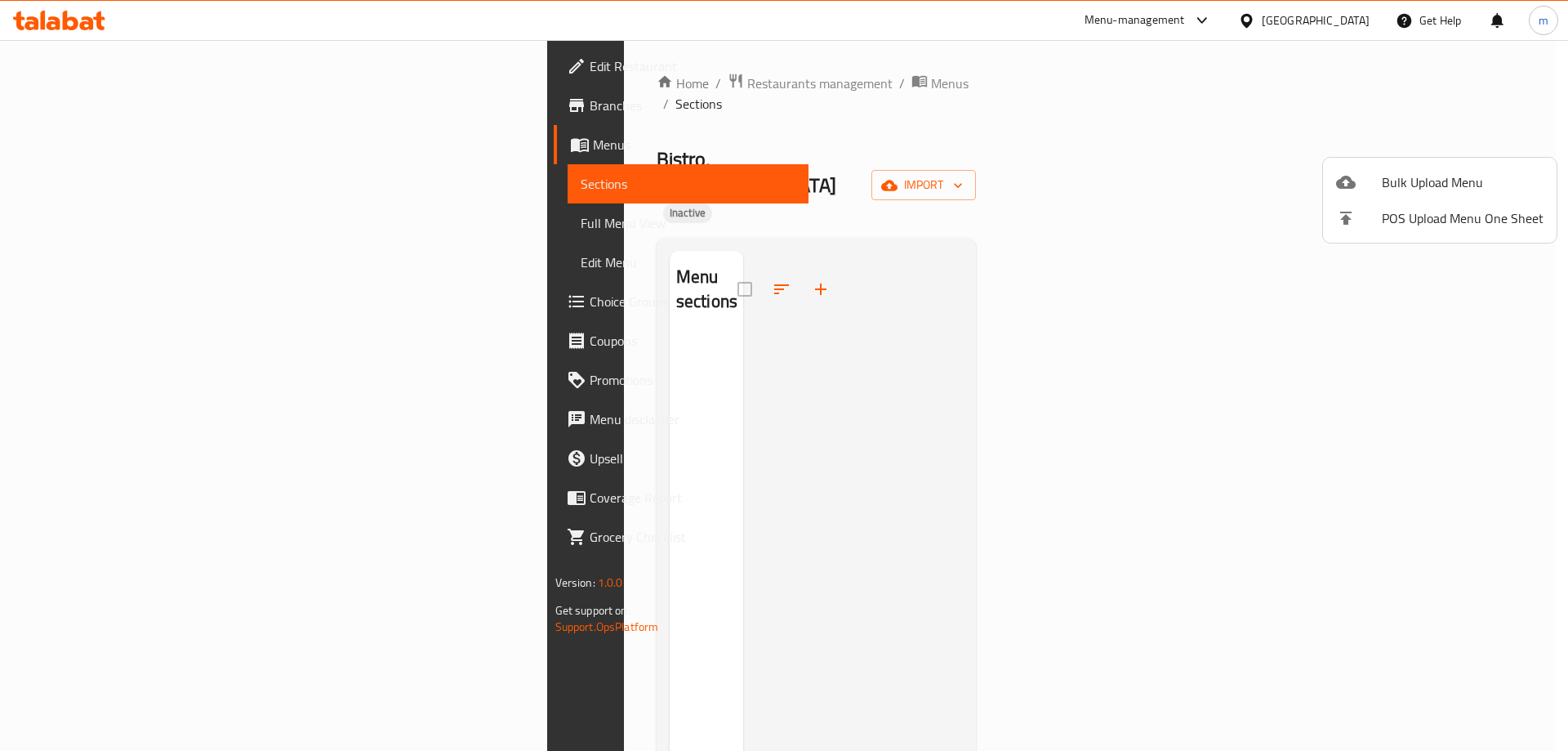
click at [895, 281] on div at bounding box center [784, 375] width 1568 height 751
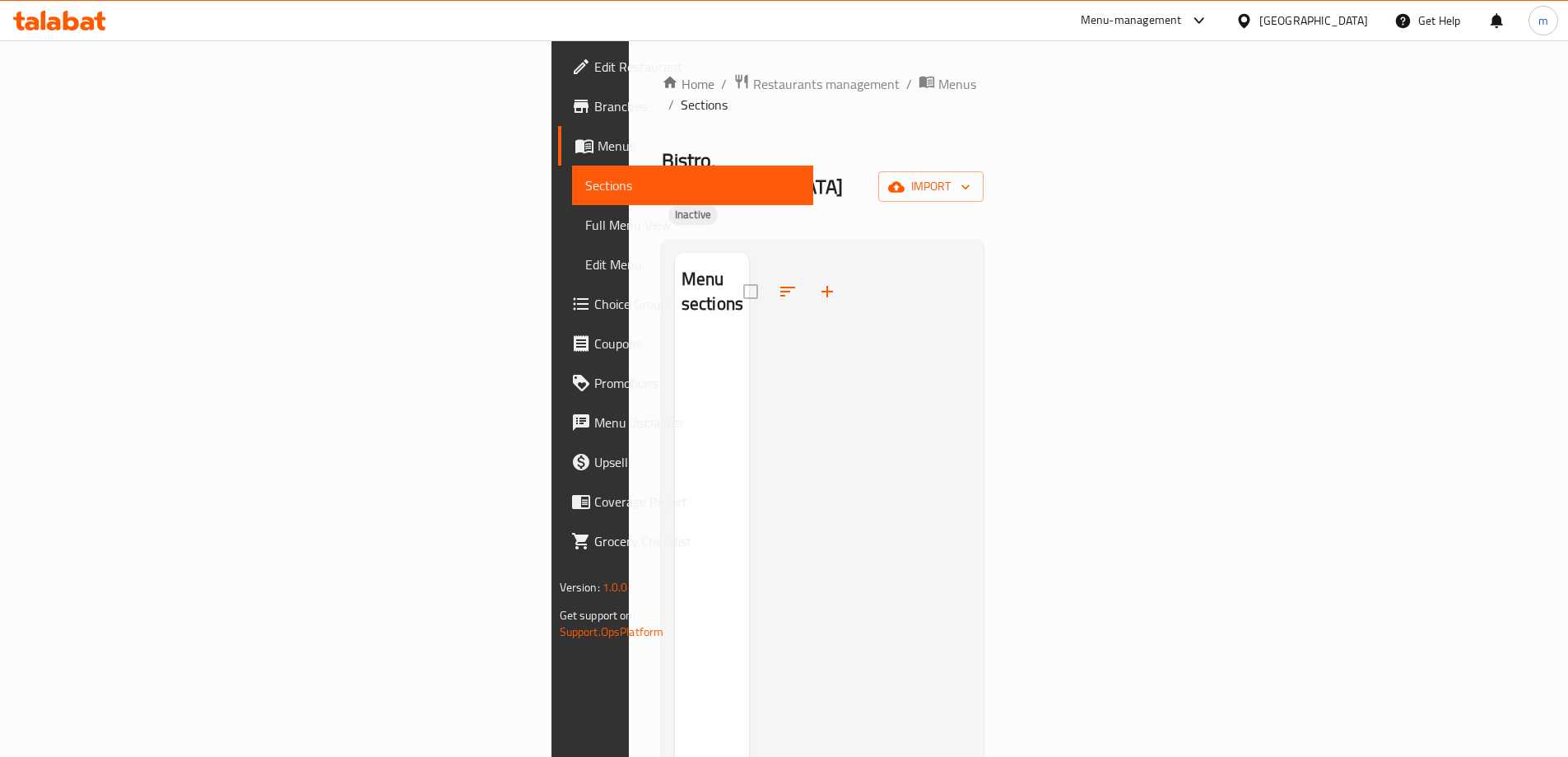
click at [558, 132] on link "Menus" at bounding box center [686, 145] width 255 height 39
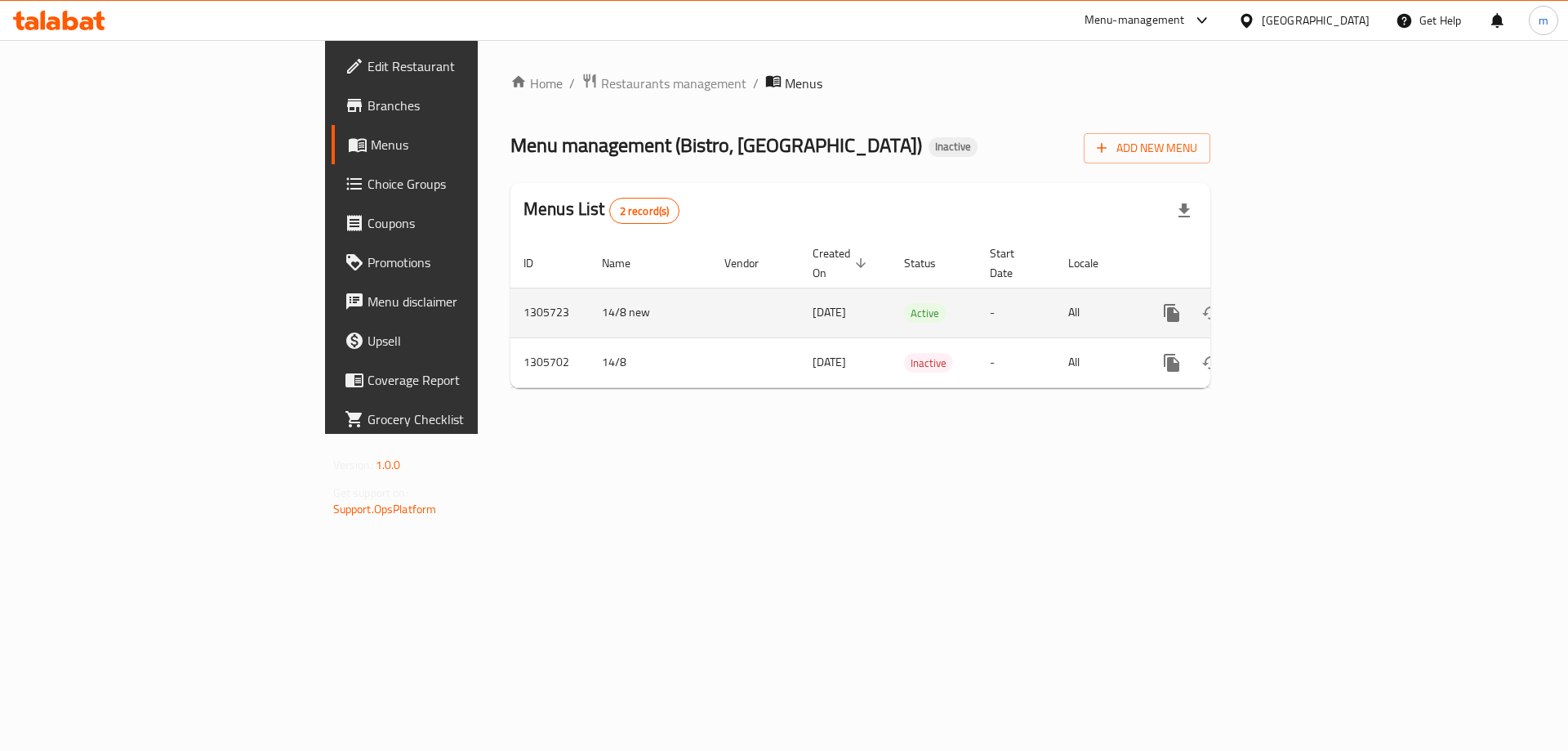
click at [1220, 303] on icon "enhanced table" at bounding box center [1211, 313] width 20 height 20
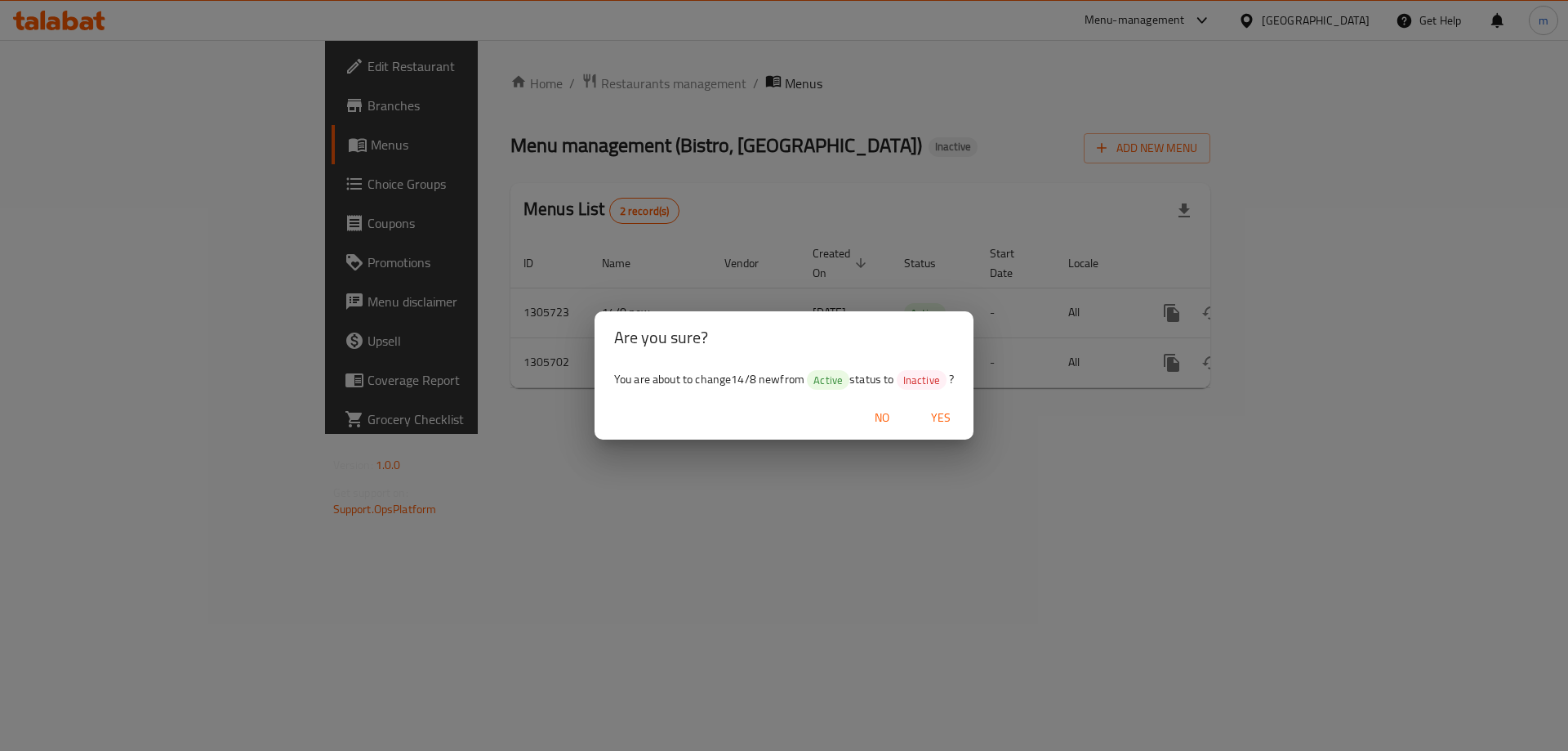
click at [885, 417] on span "No" at bounding box center [881, 417] width 39 height 21
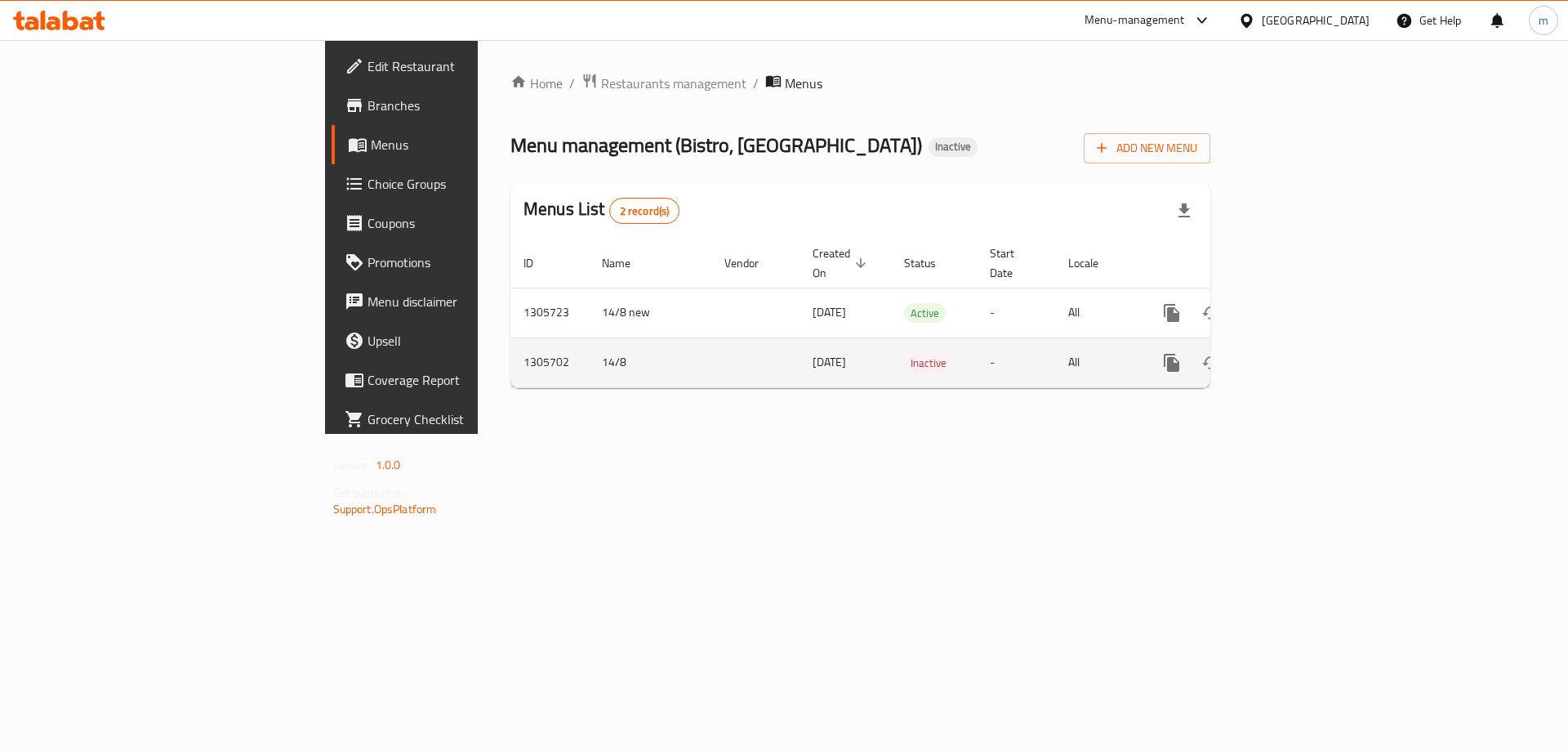
click at [1230, 343] on button "enhanced table" at bounding box center [1211, 363] width 39 height 39
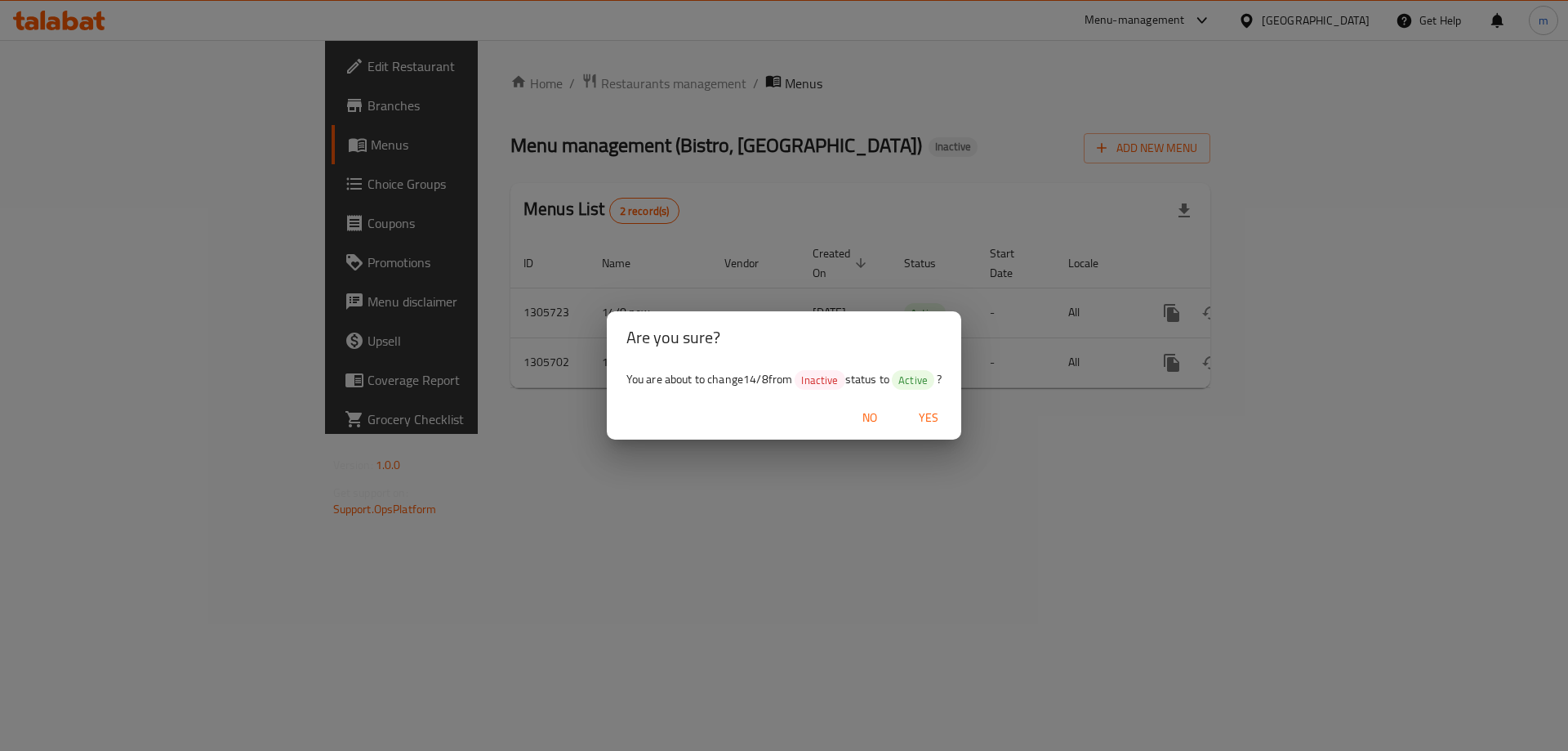
click at [928, 418] on span "Yes" at bounding box center [928, 417] width 39 height 21
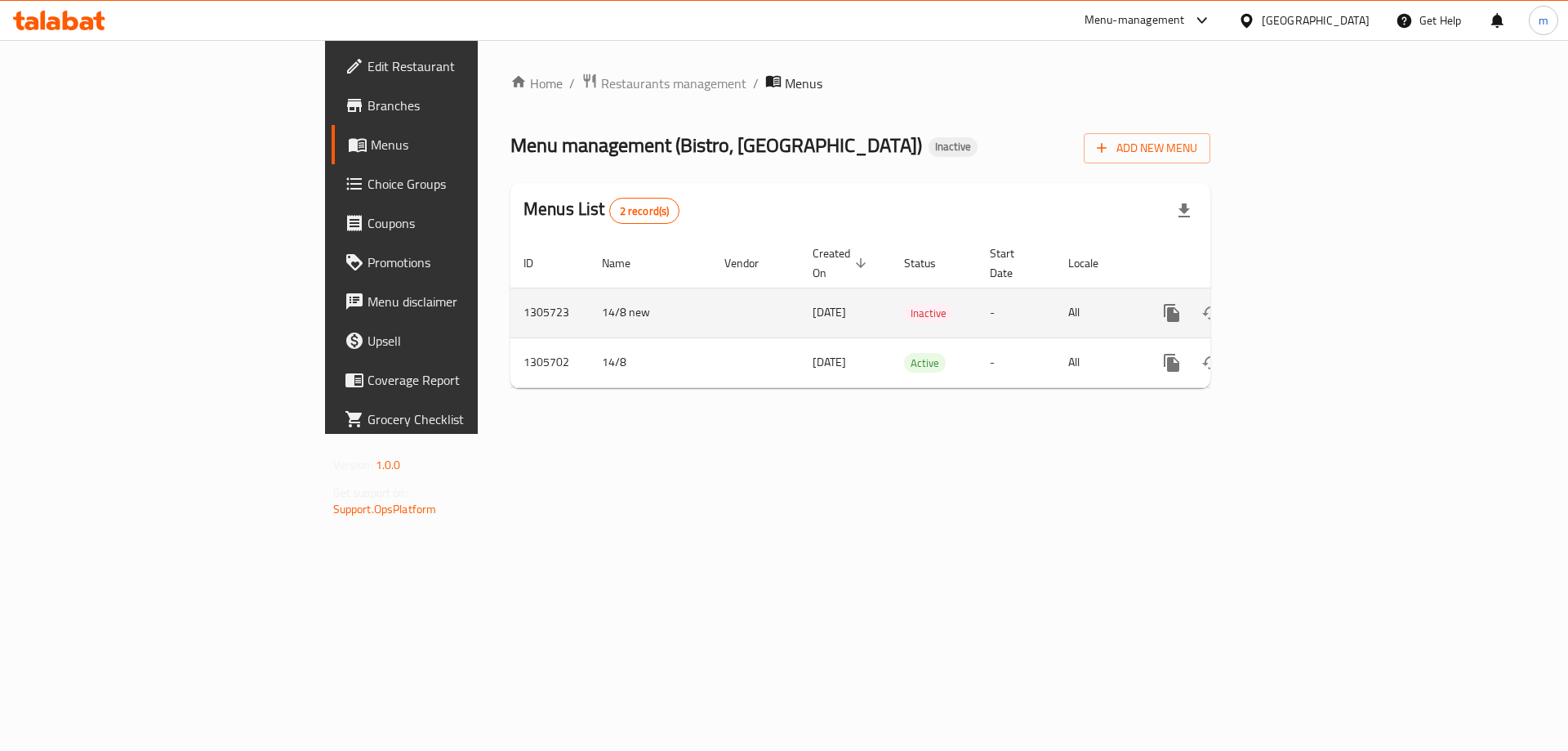
click at [1256, 305] on icon "enhanced table" at bounding box center [1250, 313] width 12 height 15
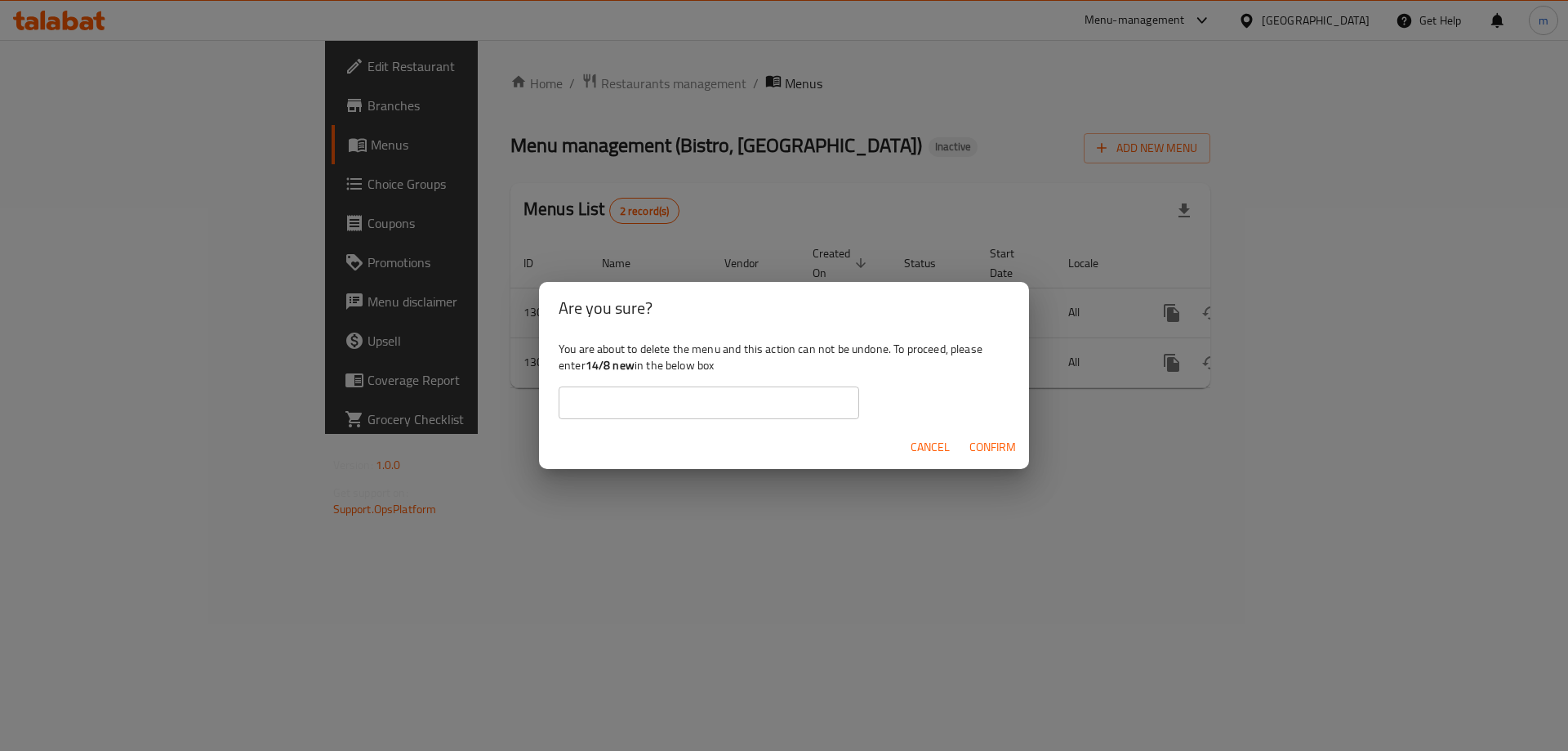
click at [991, 452] on span "Confirm" at bounding box center [993, 447] width 47 height 21
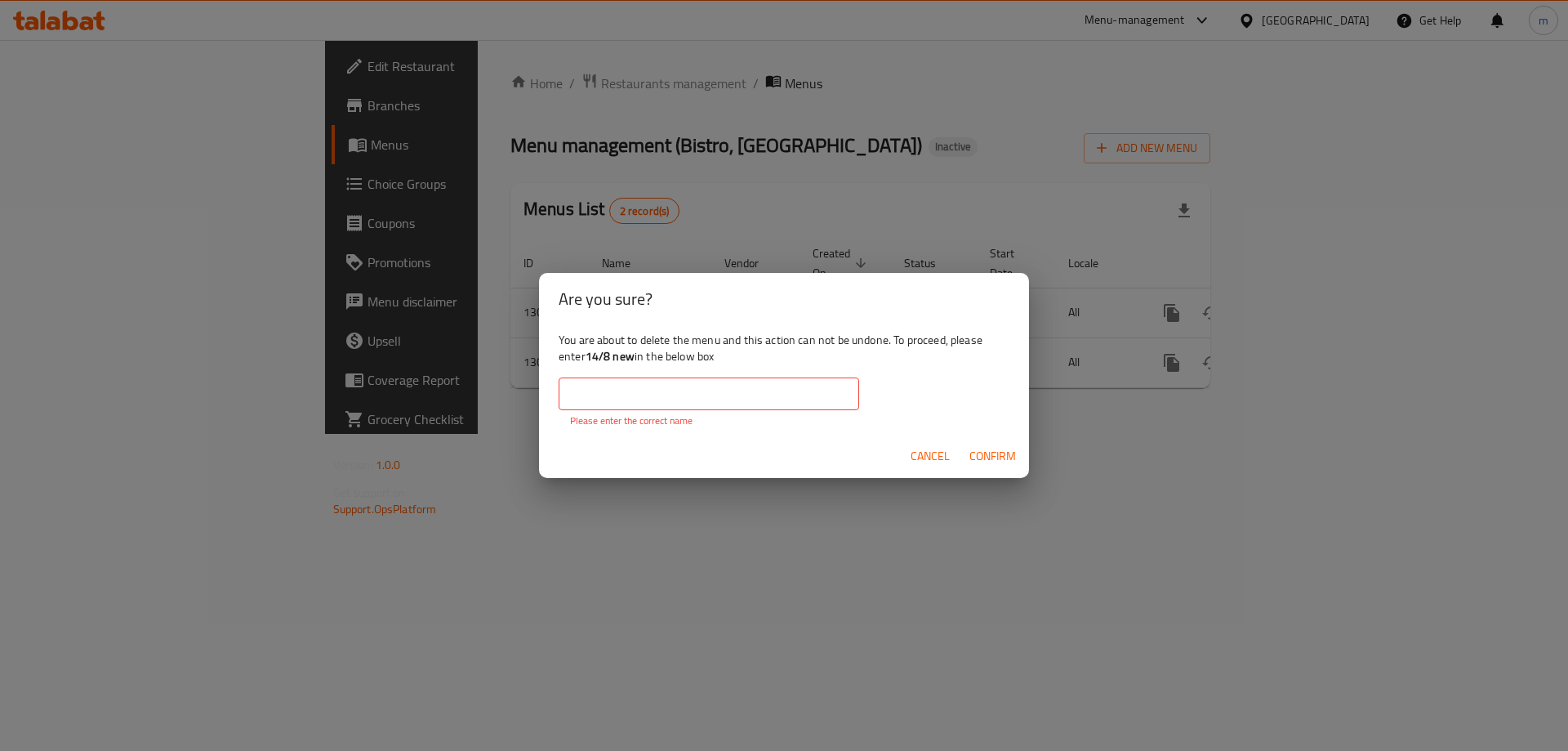
click at [627, 396] on input "text" at bounding box center [708, 393] width 300 height 32
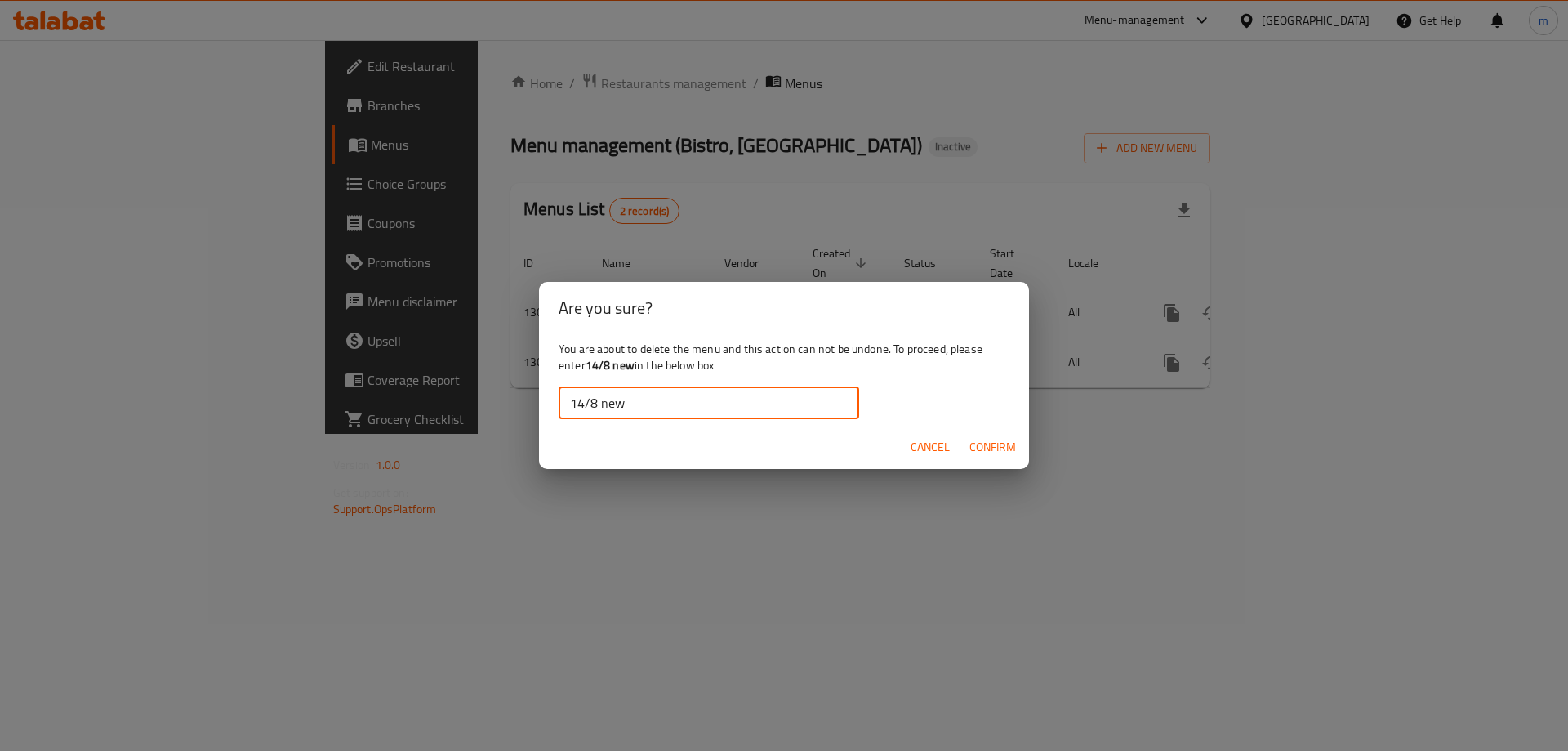
type input "14/8 new"
click at [977, 440] on span "Confirm" at bounding box center [993, 447] width 47 height 21
